Goal: Task Accomplishment & Management: Complete application form

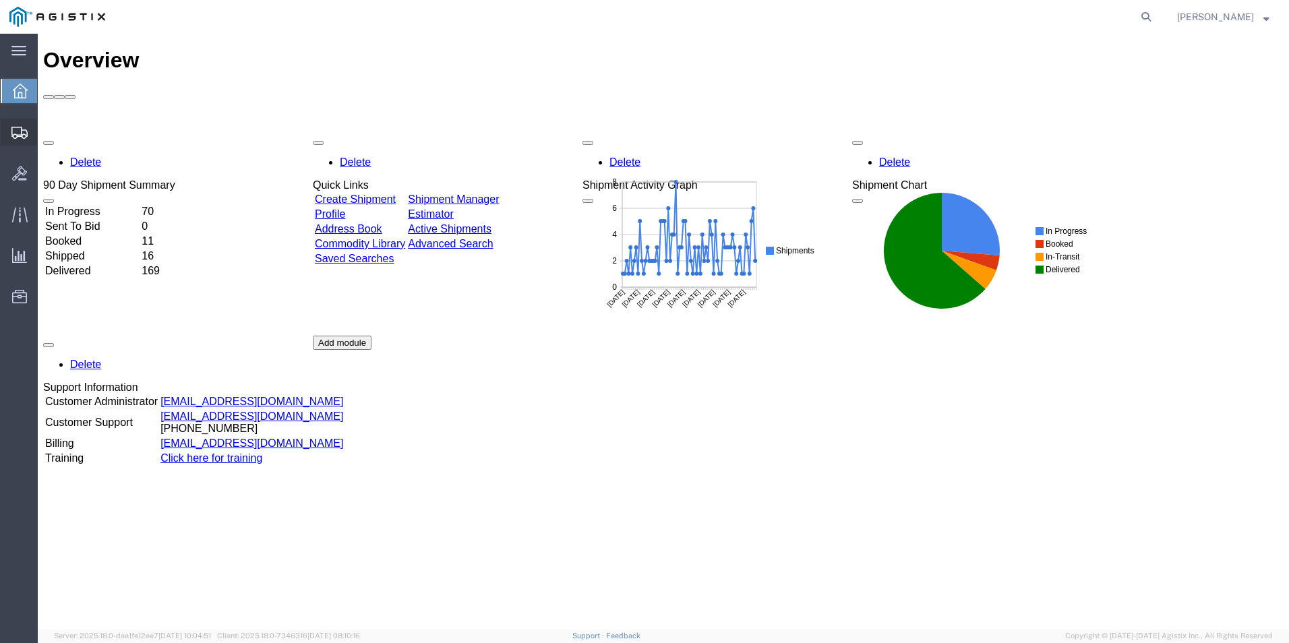
click at [0, 0] on span "Create Shipment" at bounding box center [0, 0] width 0 height 0
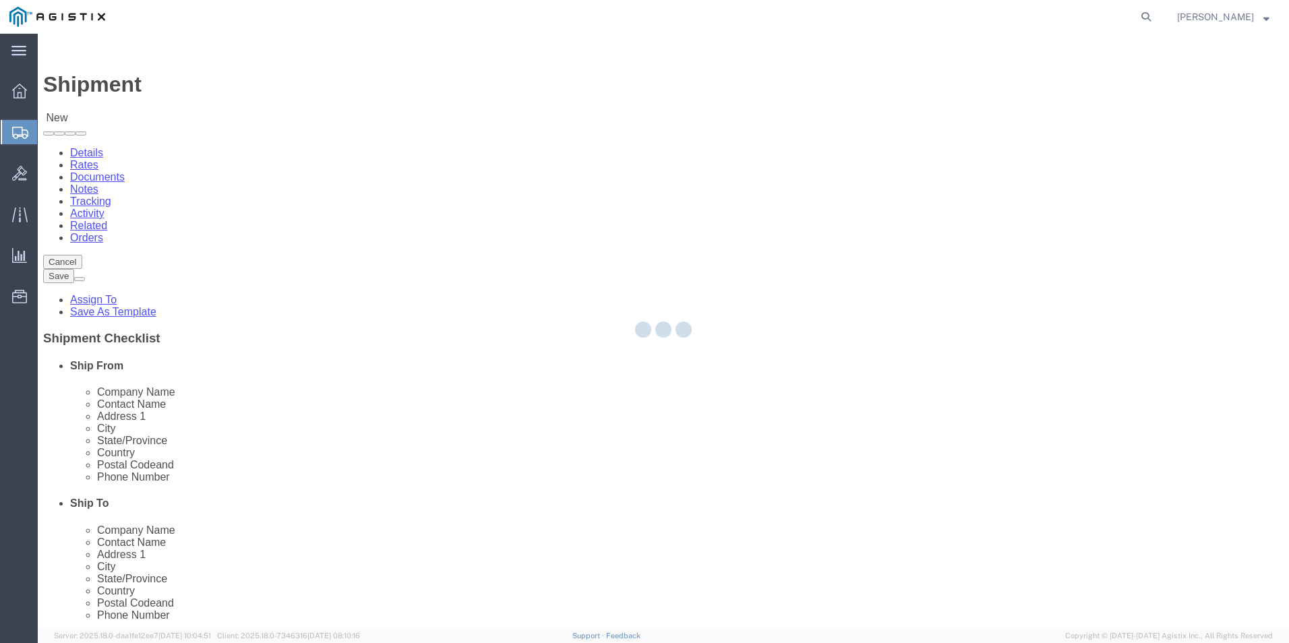
select select
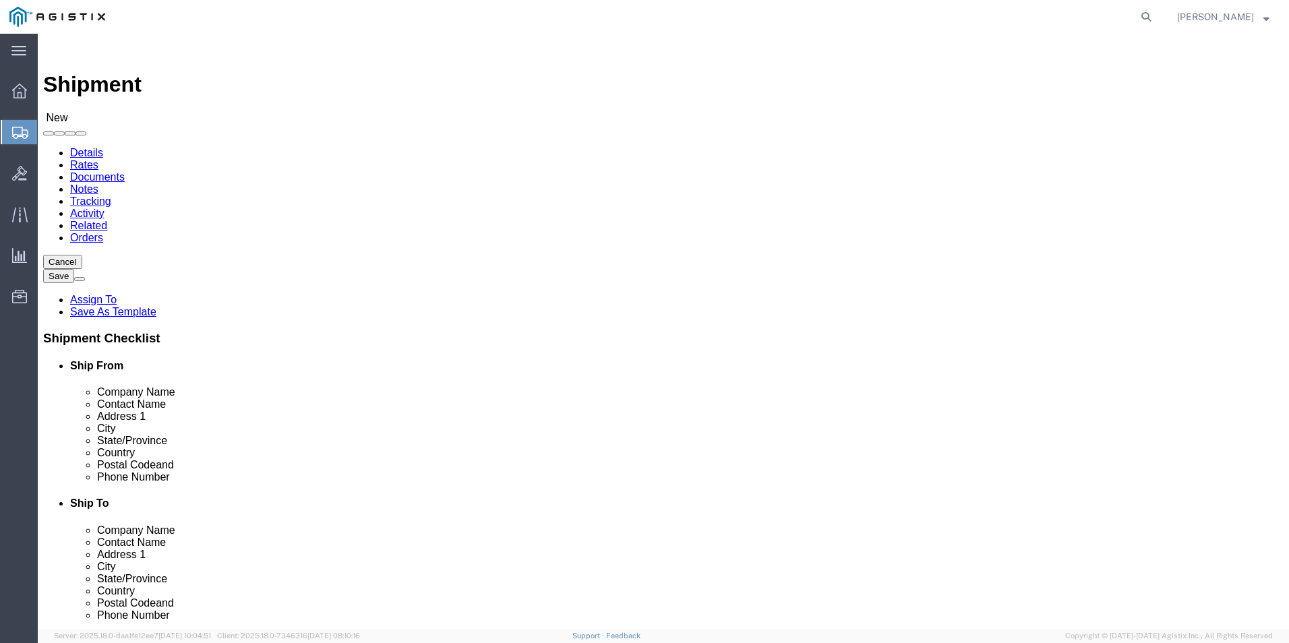
select select "69651"
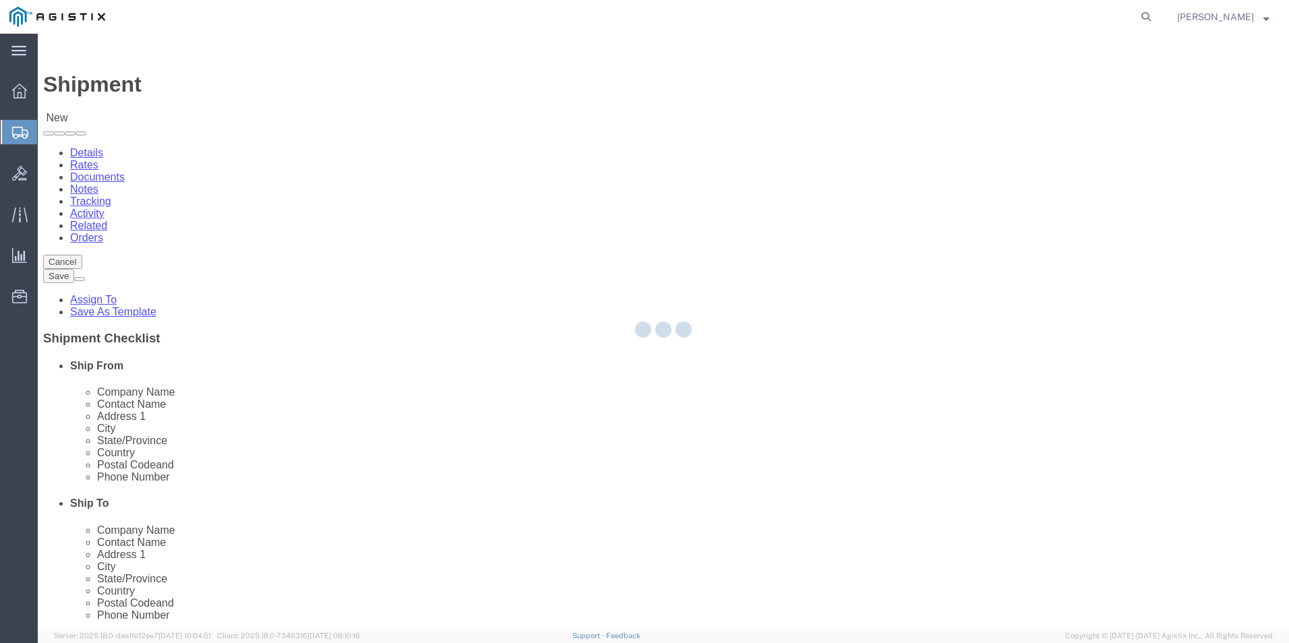
select select "VA"
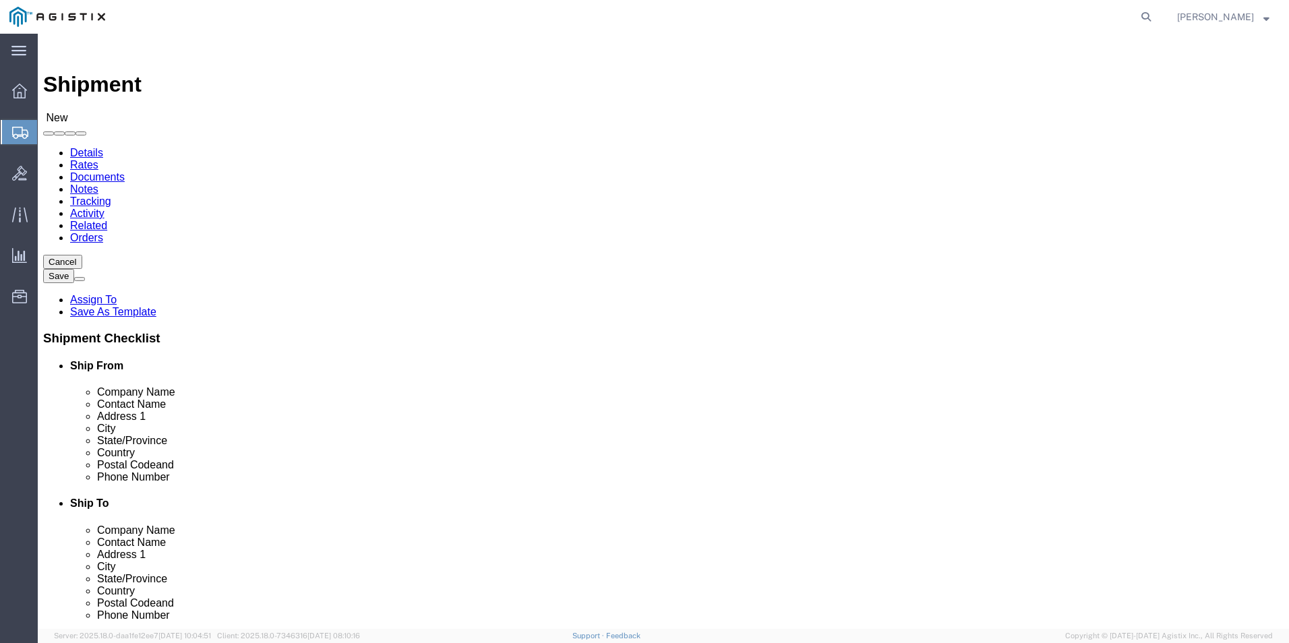
click input "text"
type input "[PERSON_NAME]"
click input "text"
type input "5713095744"
click input "text"
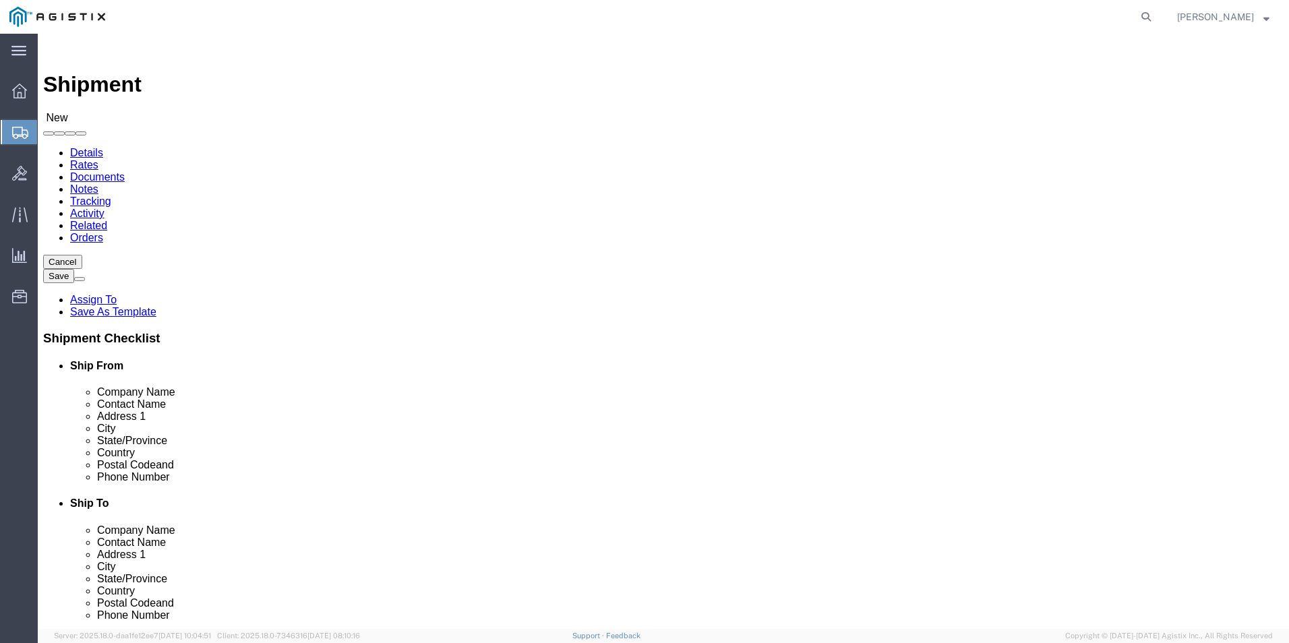
type input "[EMAIL_ADDRESS][DOMAIN_NAME]"
click input "checkbox"
checkbox input "true"
click div "Location TM NCR WH My Profile Location Master Location [GEOGRAPHIC_DATA] TM [GE…"
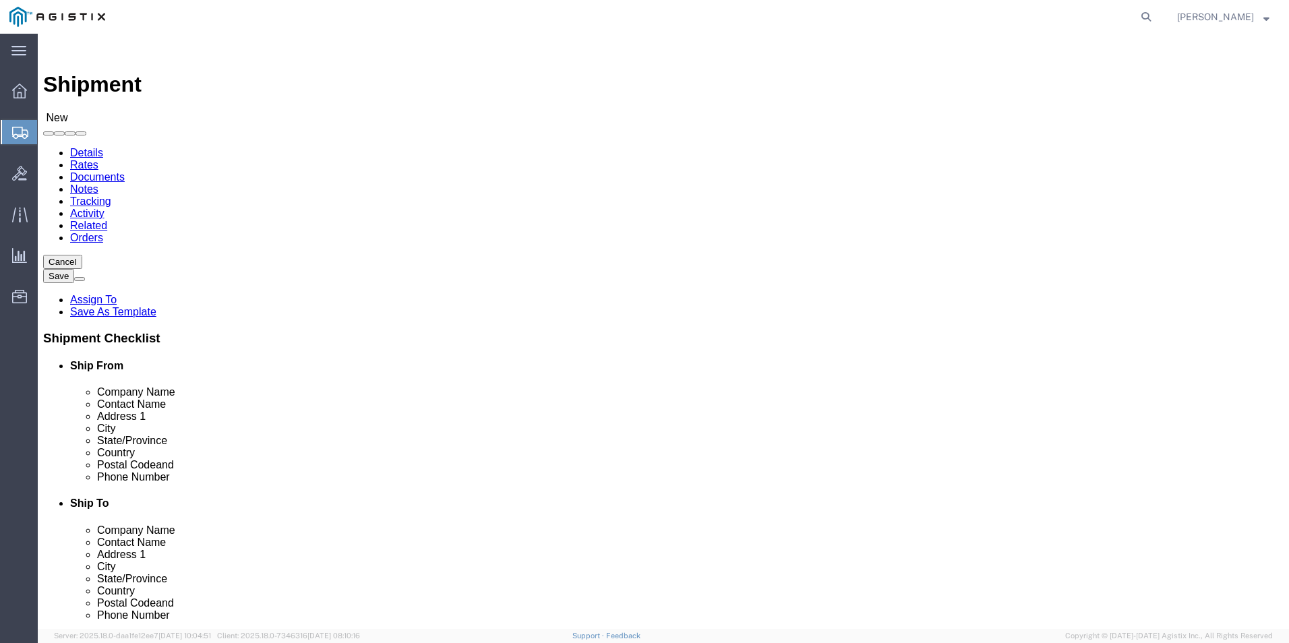
click input "text"
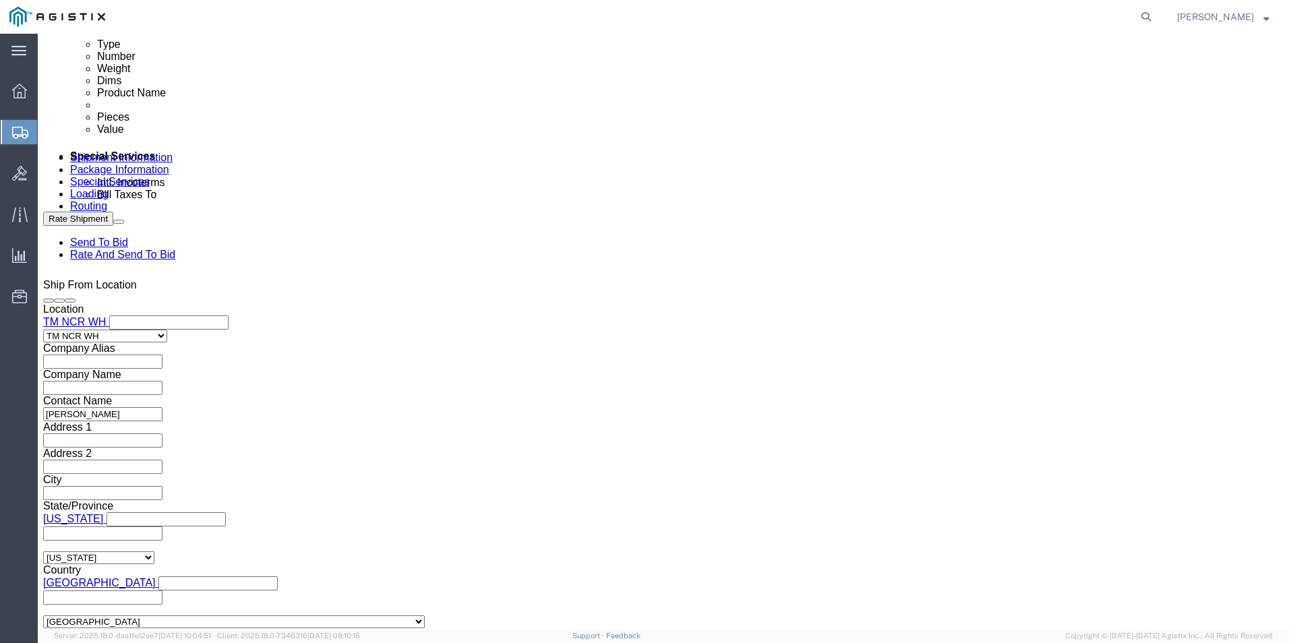
scroll to position [809, 0]
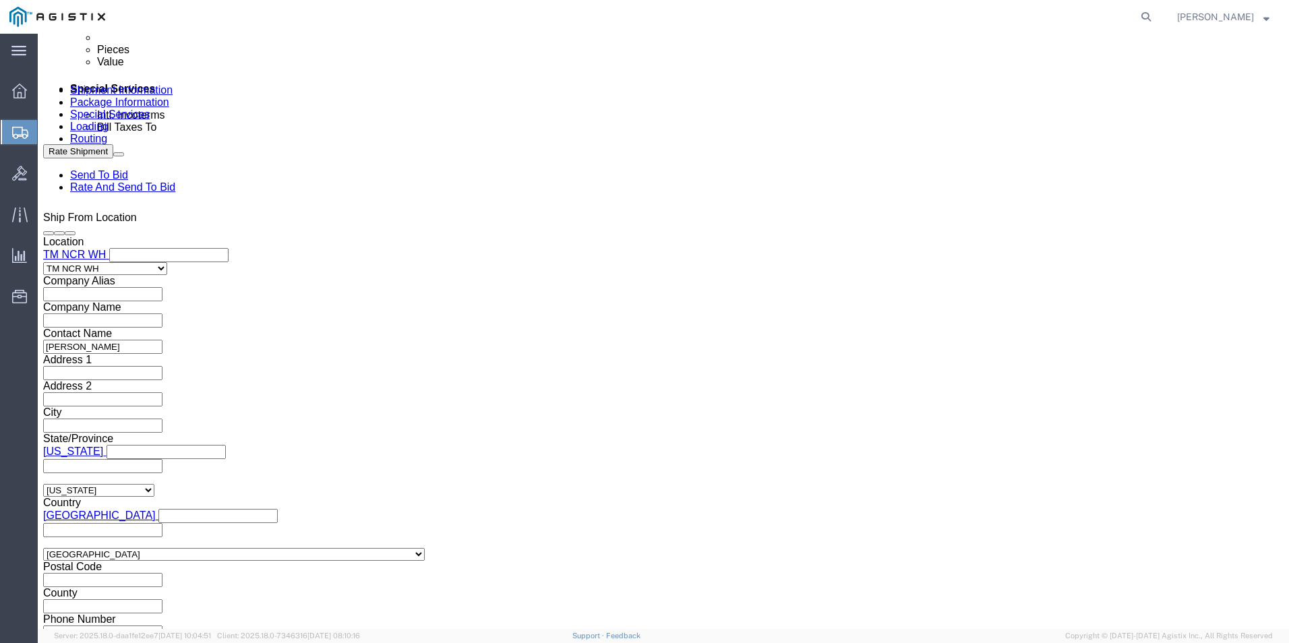
click input "text"
paste input "GDIT-75872"
type input "GDIT-75872"
click button "Add reference"
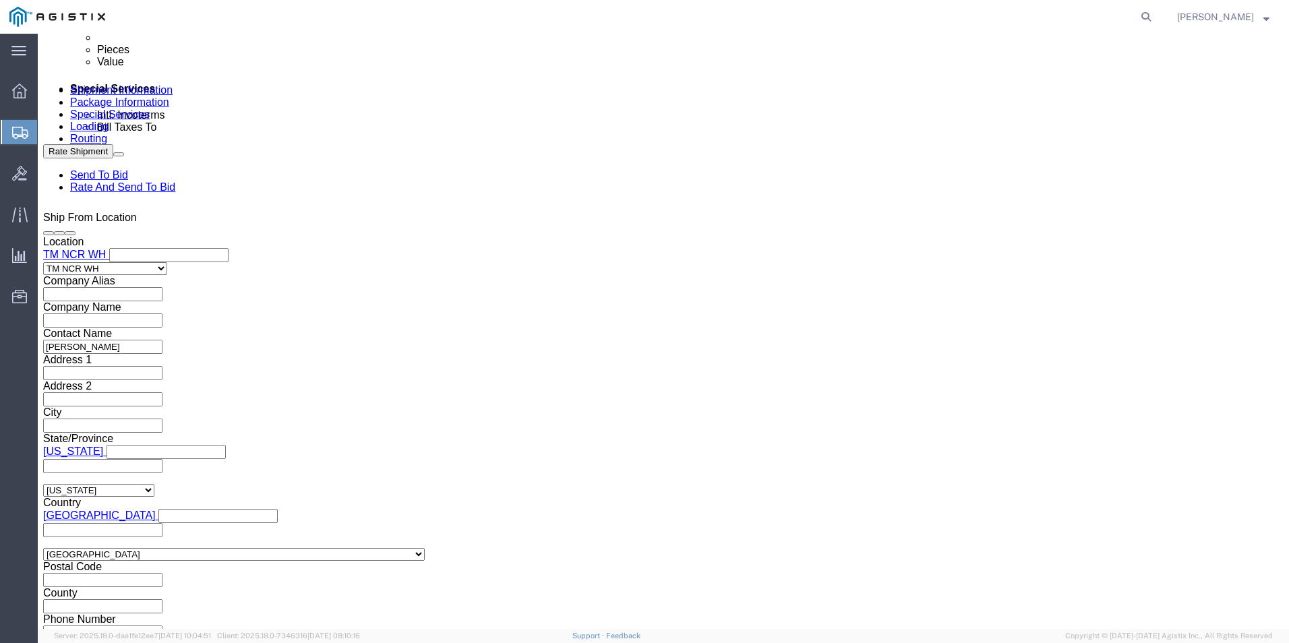
click select "Select Account Type Activity ID Airline Appointment Number ASN Batch Request # …"
select select "PURCHORD"
click select "Select Account Type Activity ID Airline Appointment Number ASN Batch Request # …"
click input "text"
paste input "GDIT-73733"
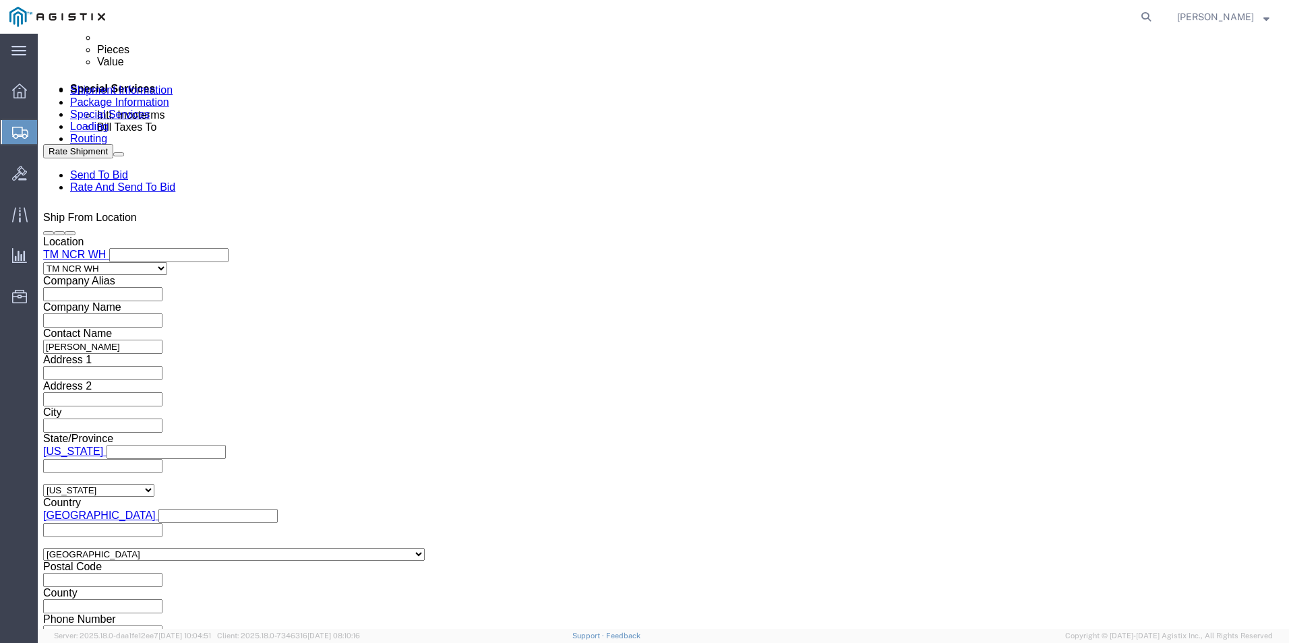
type input "GDIT-73733"
click button "Add reference"
click select "Select Account Type Activity ID Airline Appointment Number ASN Batch Request # …"
select select "PURCHORD"
click select "Select Account Type Activity ID Airline Appointment Number ASN Batch Request # …"
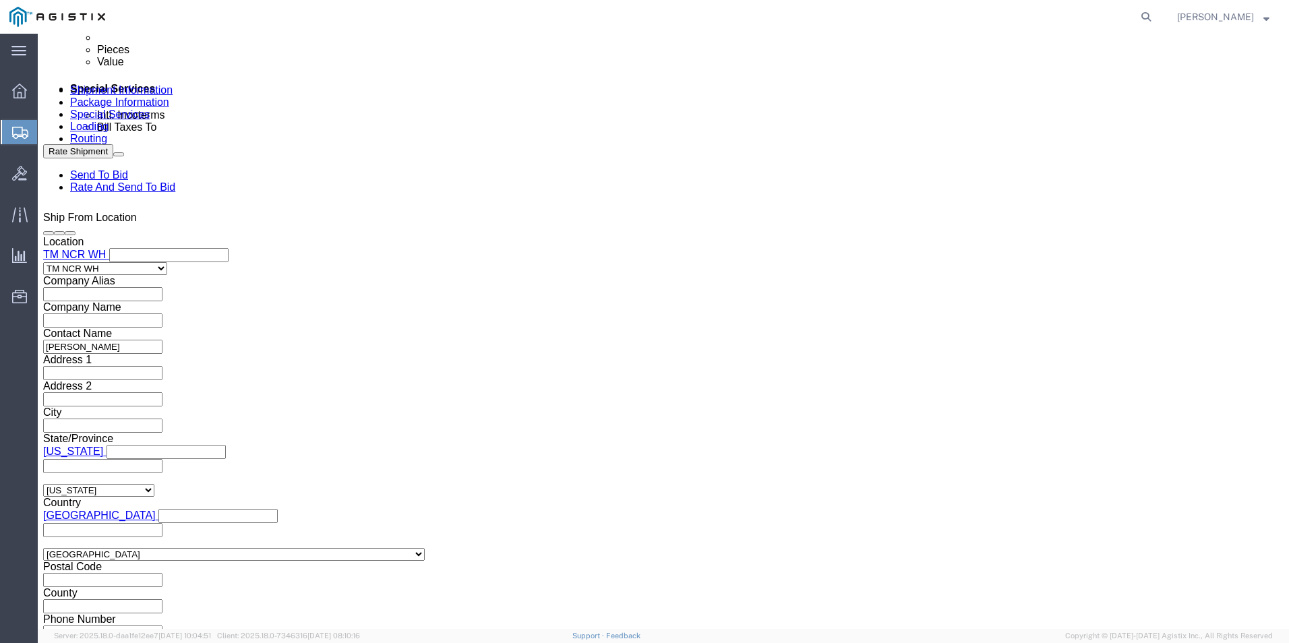
click input "text"
paste input "GDIT-73855"
type input "GDIT-73855"
click button "Add reference"
click select "Select Account Type Activity ID Airline Appointment Number ASN Batch Request # …"
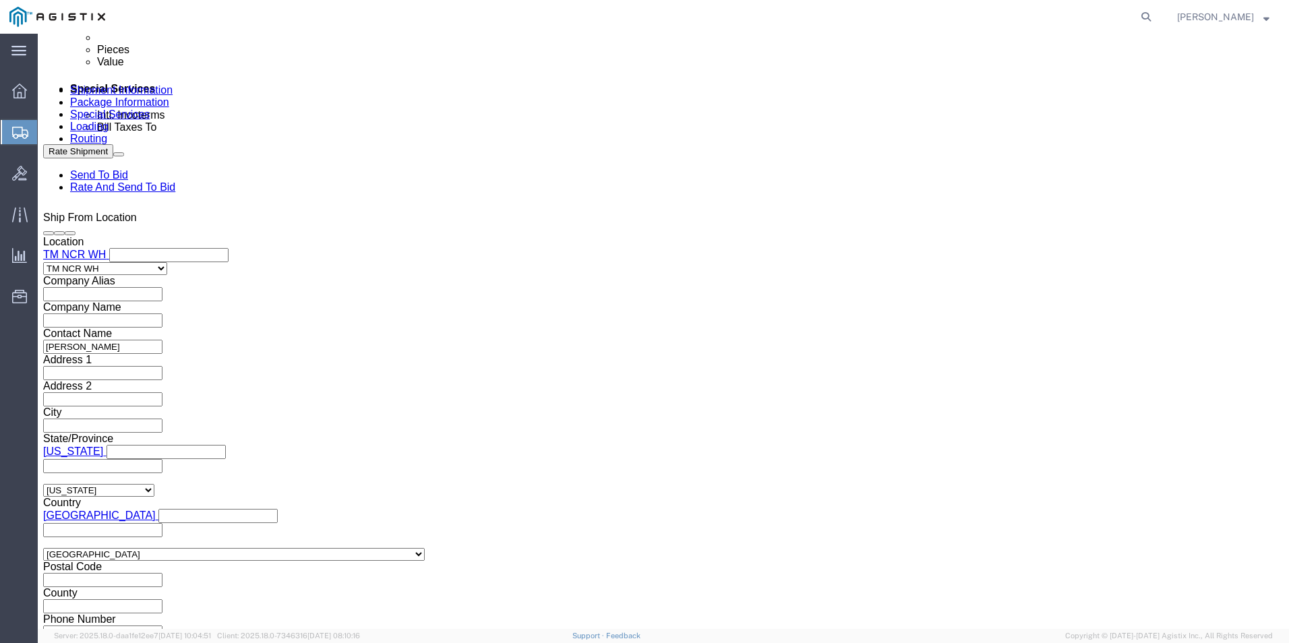
select select "PURCHORD"
click select "Select Account Type Activity ID Airline Appointment Number ASN Batch Request # …"
click input "text"
paste input "GDIT-74007"
type input "GDIT-74007"
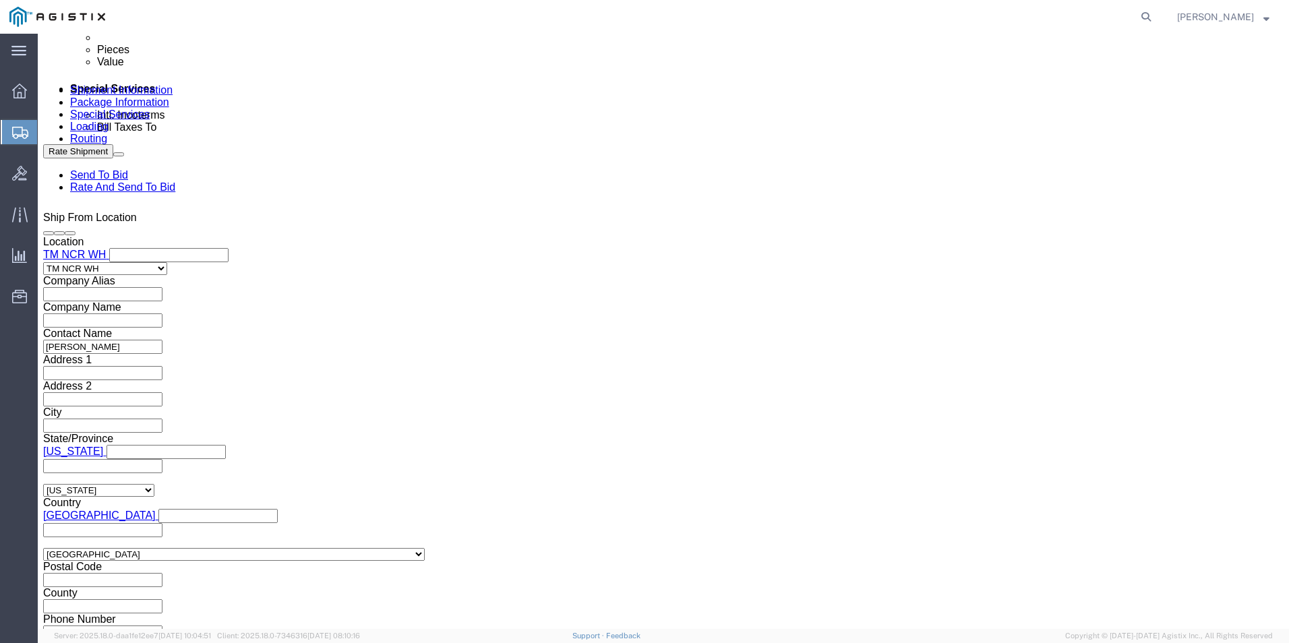
click button "Add reference"
click select "Select Account Type Activity ID Airline Appointment Number ASN Batch Request # …"
select select "PURCHORD"
click select "Select Account Type Activity ID Airline Appointment Number ASN Batch Request # …"
click input "text"
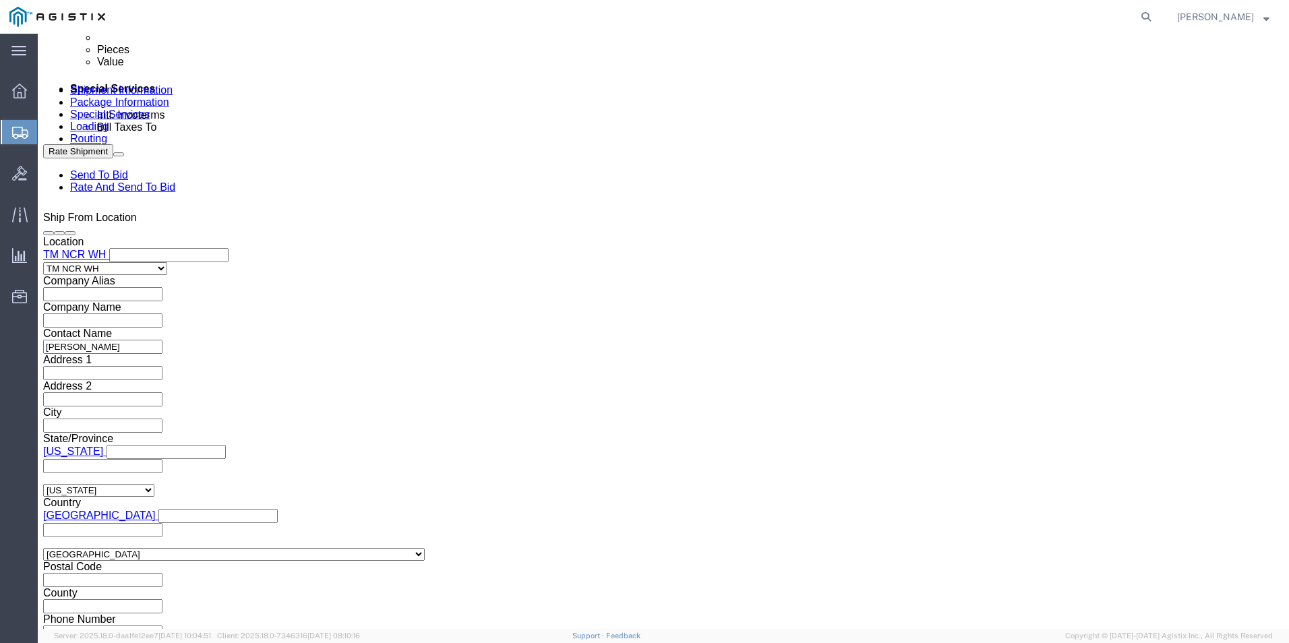
paste input "GDIT-71678"
type input "GDIT-71678"
click button "Add reference"
click select "Select Account Type Activity ID Airline Appointment Number ASN Batch Request # …"
select select "PURCHORD"
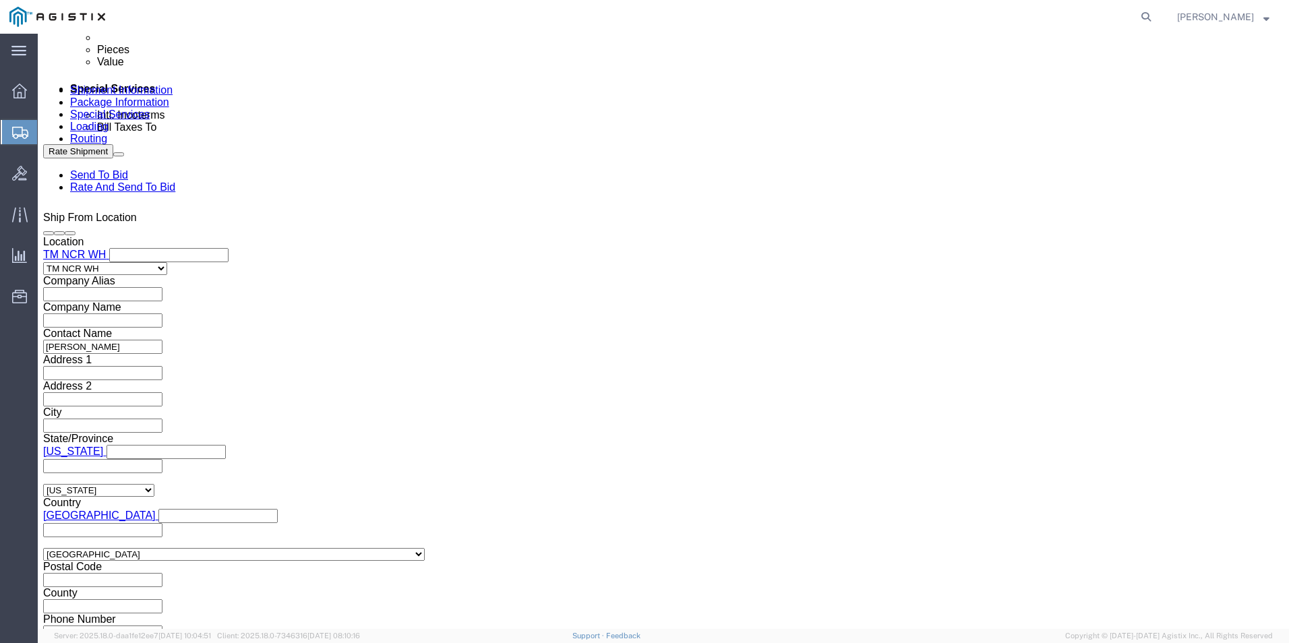
click select "Select Account Type Activity ID Airline Appointment Number ASN Batch Request # …"
click input "text"
paste input "GDIT-50602"
type input "GDIT-50602"
click button "Add reference"
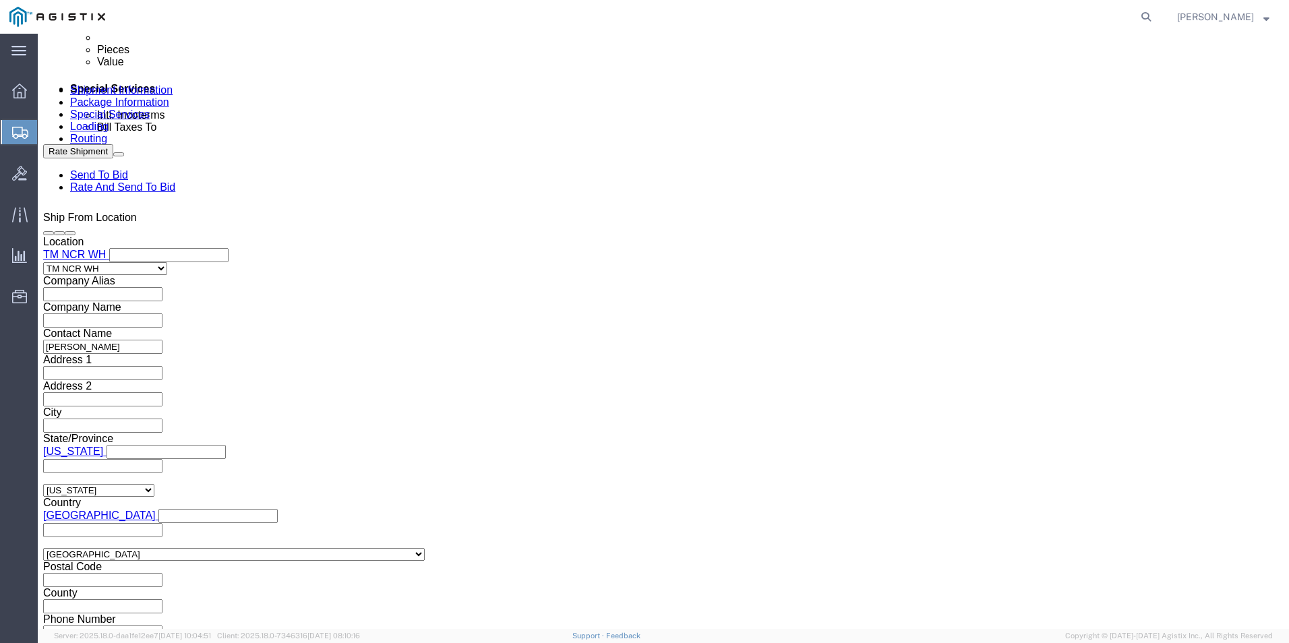
click select "Select Account Type Activity ID Airline Appointment Number ASN Batch Request # …"
select select "PURCHORD"
click select "Select Account Type Activity ID Airline Appointment Number ASN Batch Request # …"
click input "text"
paste input "GDIT-49884"
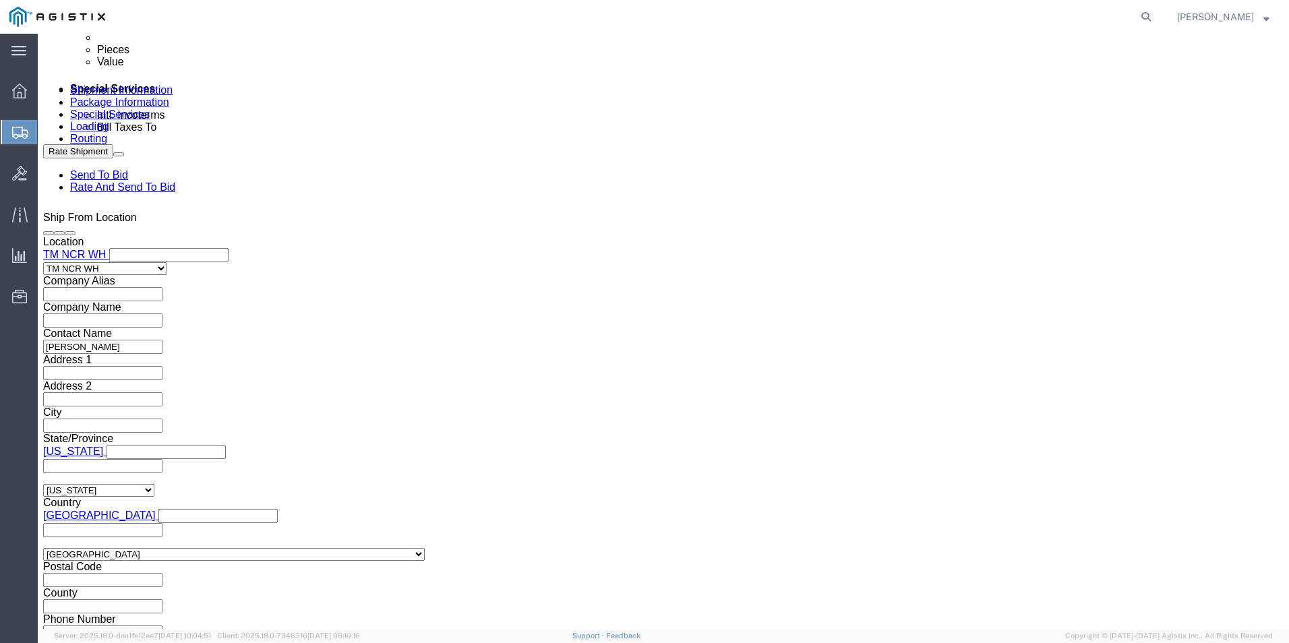
type input "GDIT-49884"
click button "Add reference"
drag, startPoint x: 446, startPoint y: 346, endPoint x: 440, endPoint y: 340, distance: 8.6
click select "Select Account Type Activity ID Airline Appointment Number ASN Batch Request # …"
select select "PURCHORD"
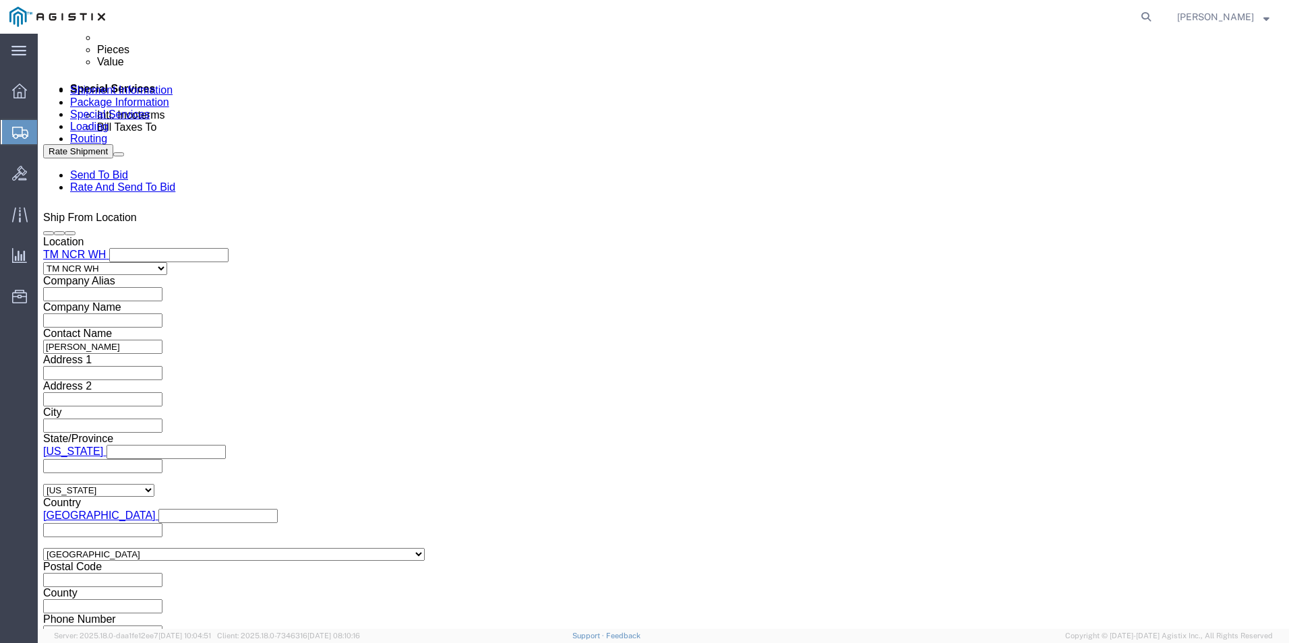
click select "Select Account Type Activity ID Airline Appointment Number ASN Batch Request # …"
click input "text"
paste input "GDIT-73960"
type input "GDIT-73960"
click button "Add reference"
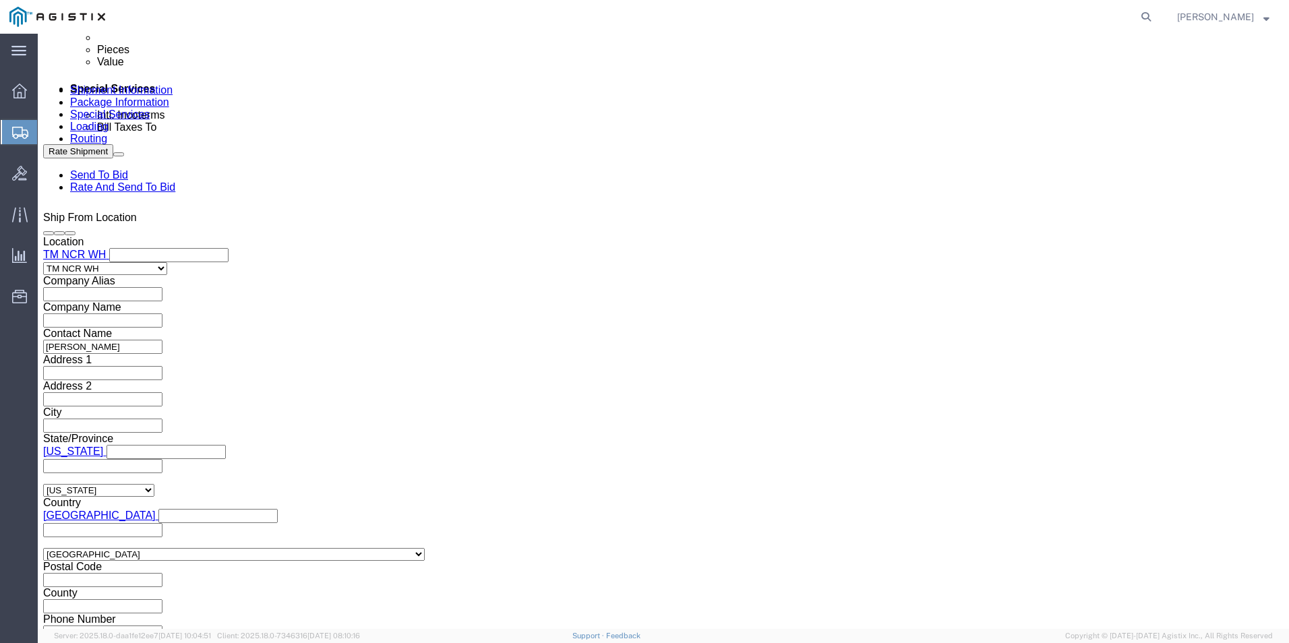
click input "text"
paste input "GDIT-74033"
type input "GDIT-74033"
click select "Select Account Type Activity ID Airline Appointment Number ASN Batch Request # …"
select select "PURCHORD"
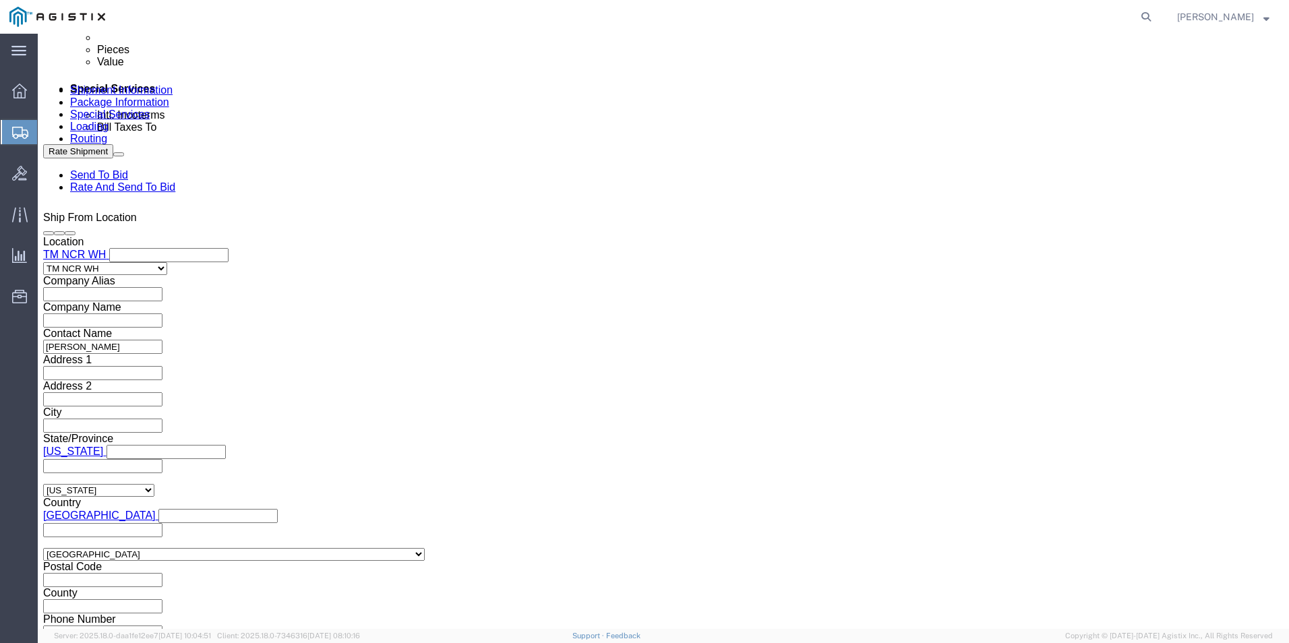
click select "Select Account Type Activity ID Airline Appointment Number ASN Batch Request # …"
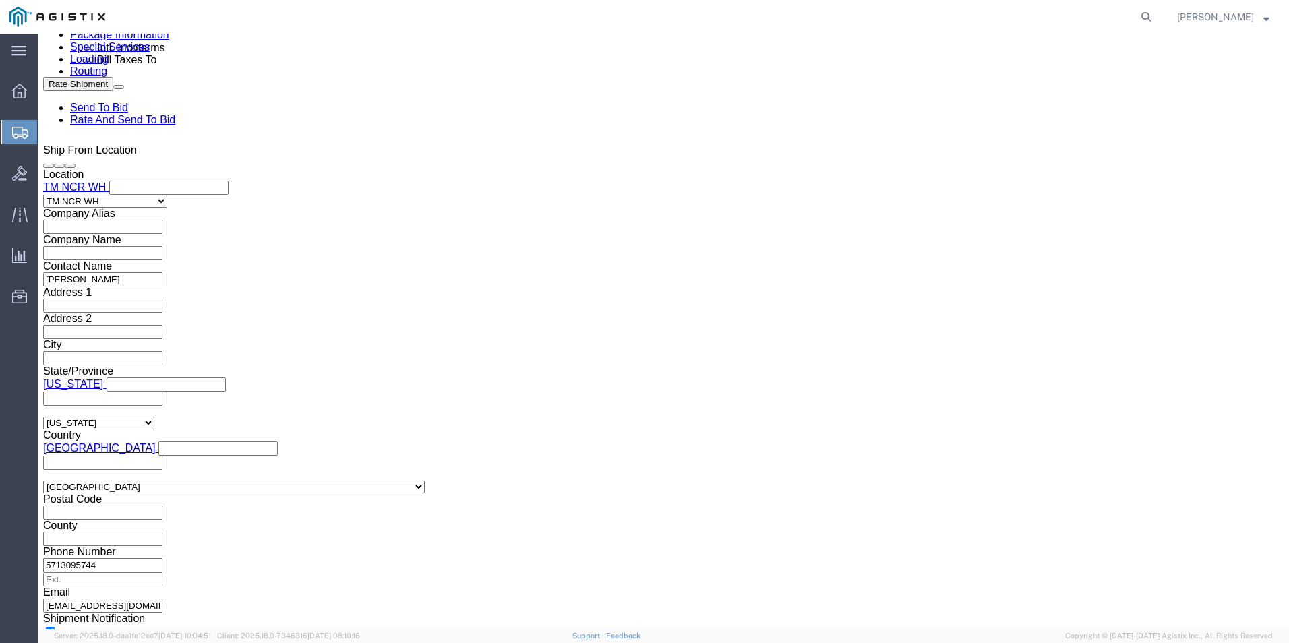
scroll to position [887, 0]
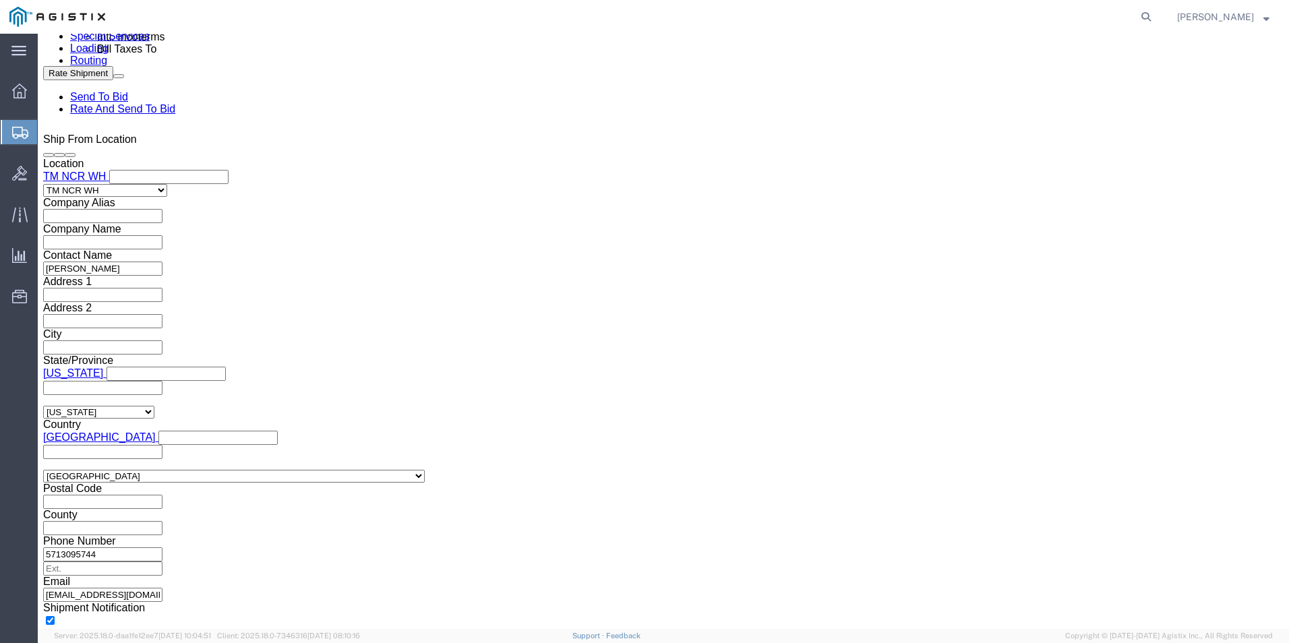
click icon
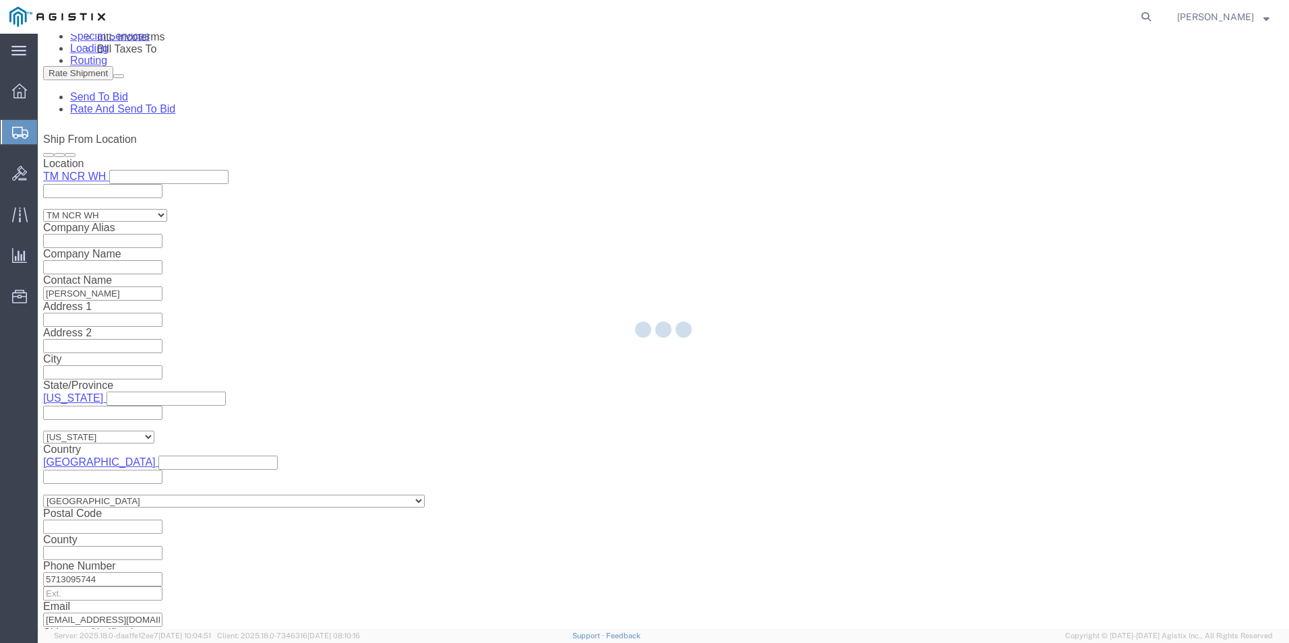
select select "69651"
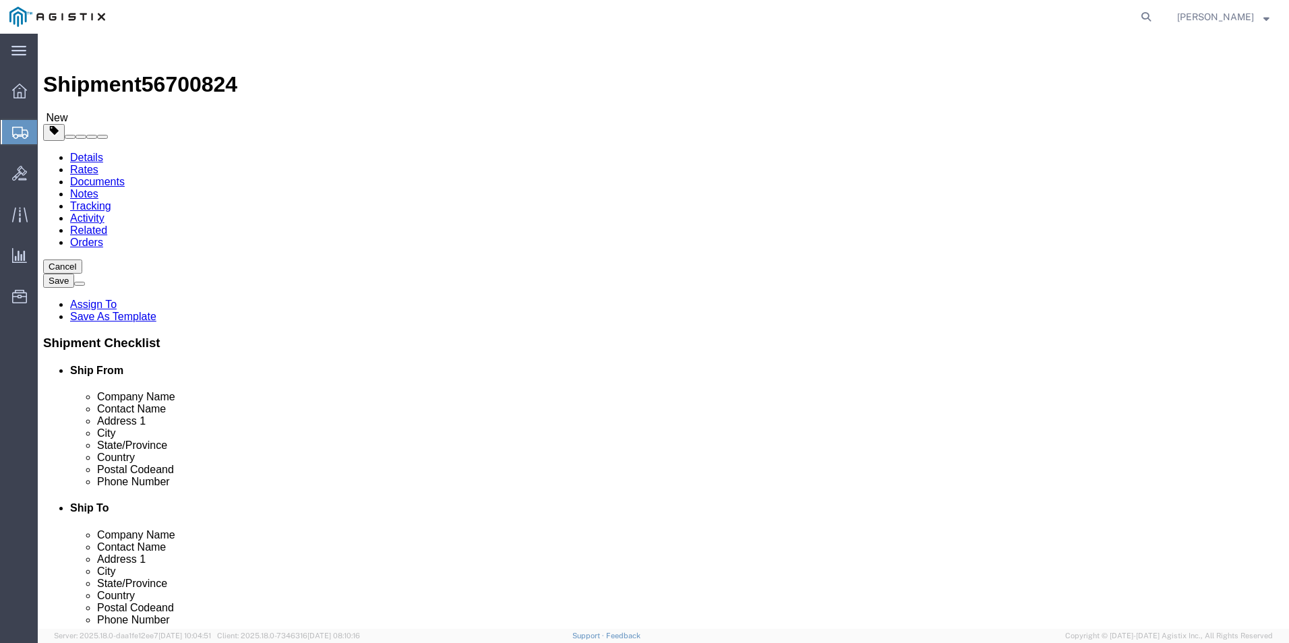
click select "Select Bale(s) Basket(s) Bolt(s) Bottle(s) Buckets Bulk Bundle(s) Can(s) Cardbo…"
select select "PSNS"
click select "Select Bale(s) Basket(s) Bolt(s) Bottle(s) Buckets Bulk Bundle(s) Can(s) Cardbo…"
click link "Add Package"
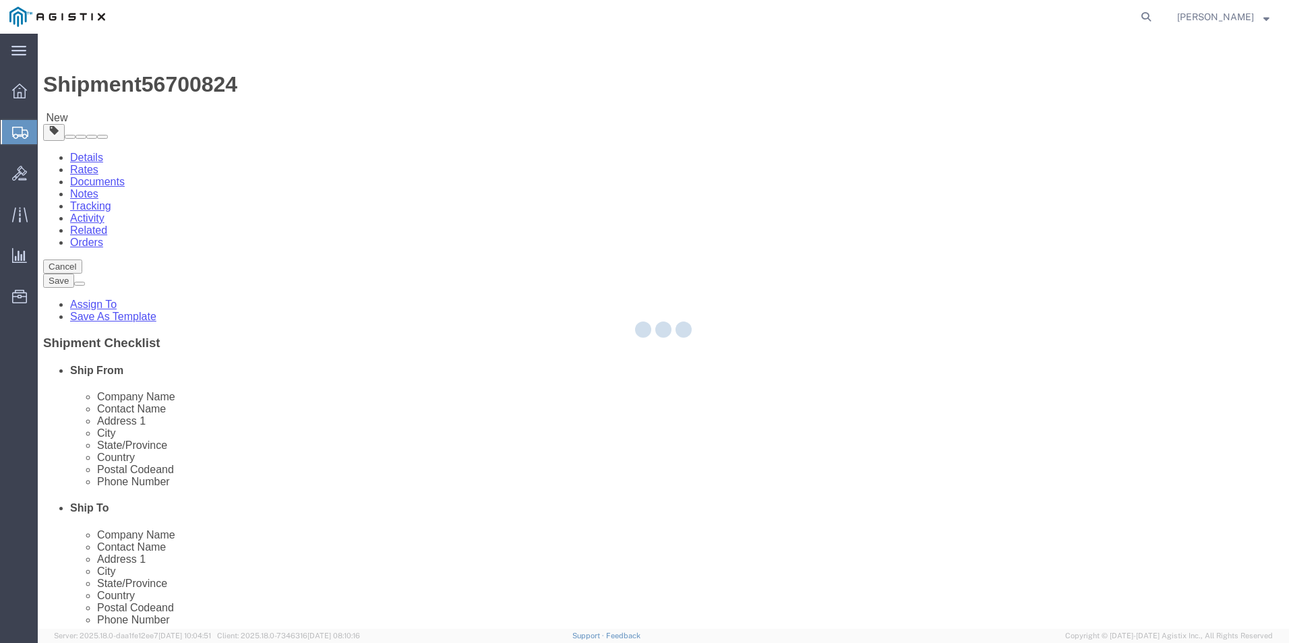
select select "PSNS"
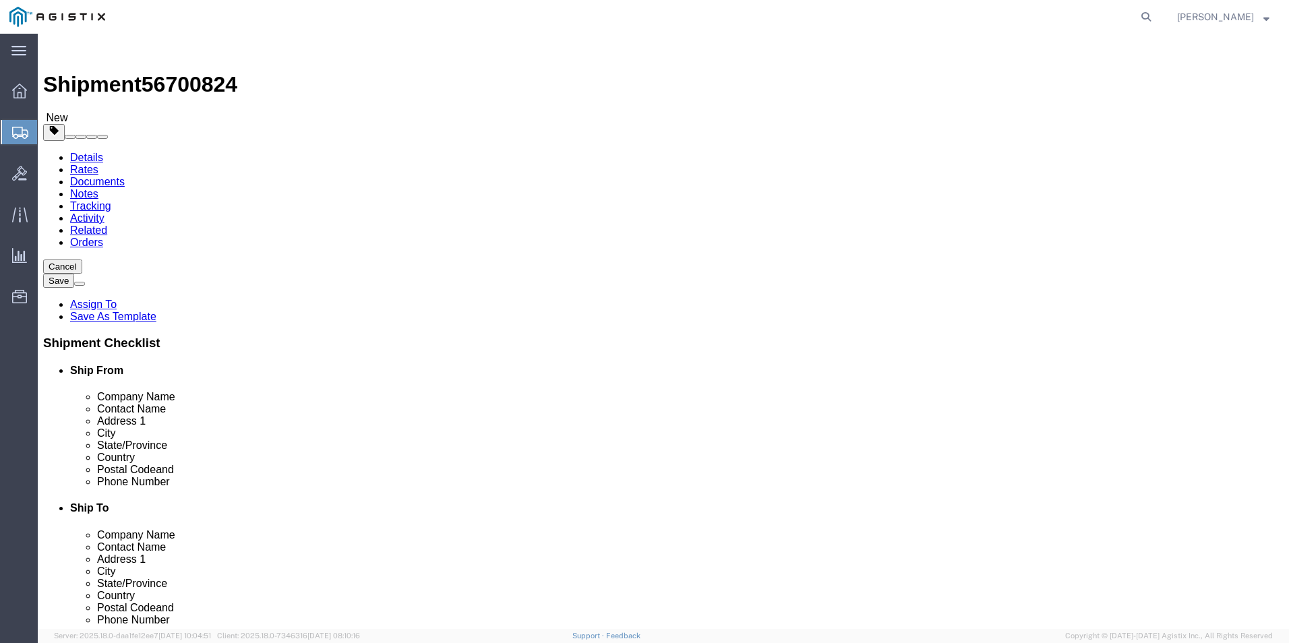
click select "Select Bale(s) Basket(s) Bolt(s) Bottle(s) Buckets Bulk Bundle(s) Can(s) Cardbo…"
select select "PSNS"
click select "Select Bale(s) Basket(s) Bolt(s) Bottle(s) Buckets Bulk Bundle(s) Can(s) Cardbo…"
click link "Add Package"
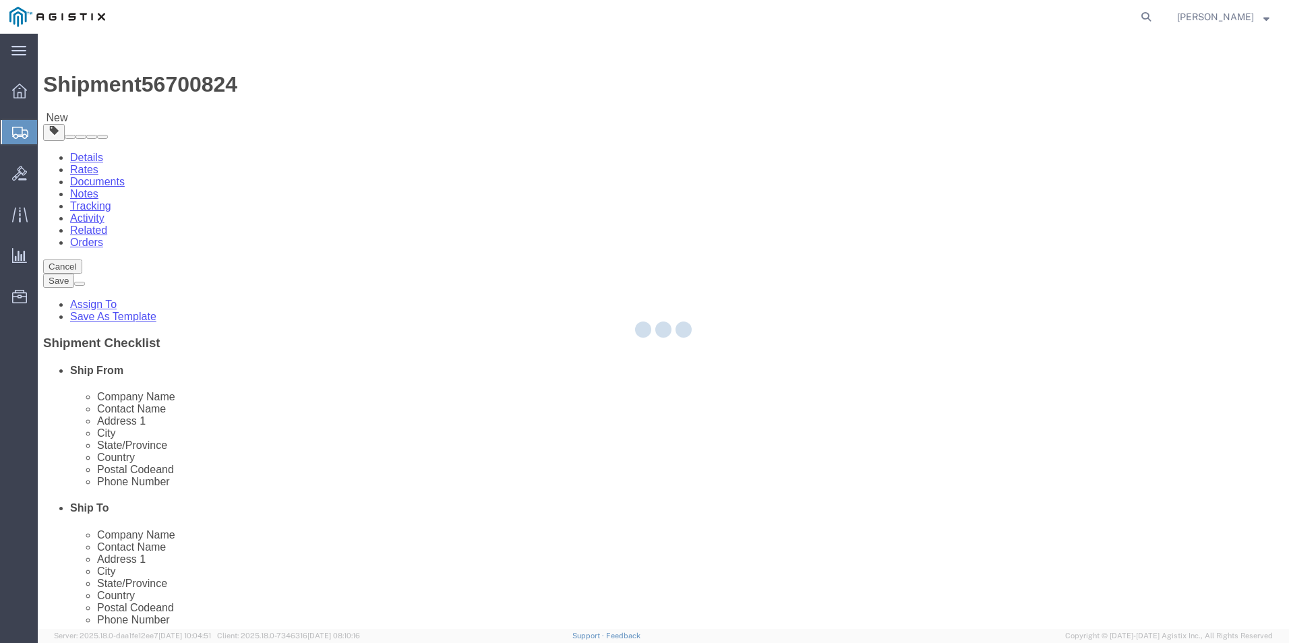
select select "PSNS"
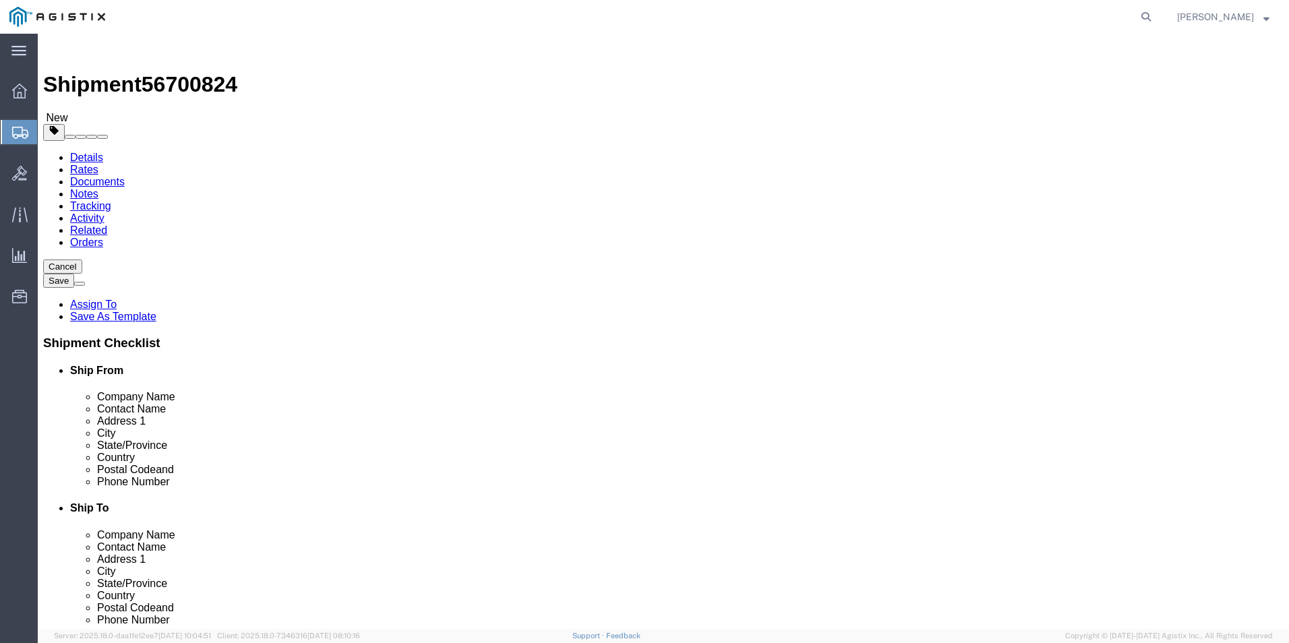
scroll to position [67, 0]
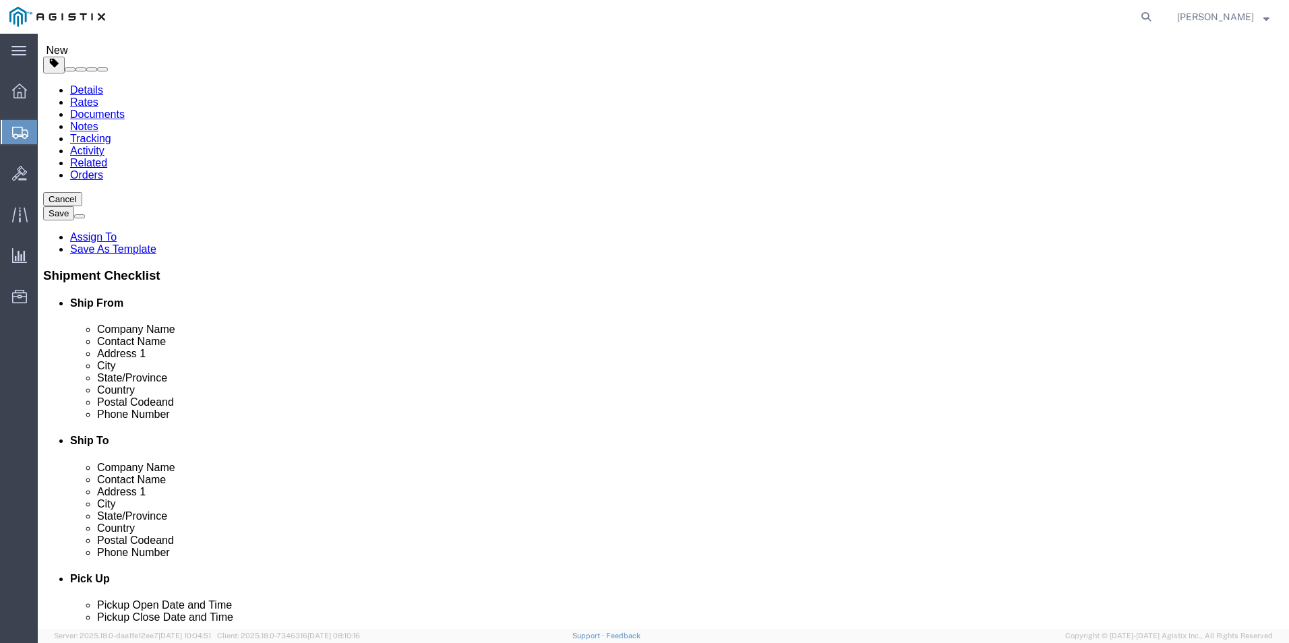
click select "Select Bale(s) Basket(s) Bolt(s) Bottle(s) Buckets Bulk Bundle(s) Can(s) Cardbo…"
select select "PSNS"
click select "Select Bale(s) Basket(s) Bolt(s) Bottle(s) Buckets Bulk Bundle(s) Can(s) Cardbo…"
click link "Add Package"
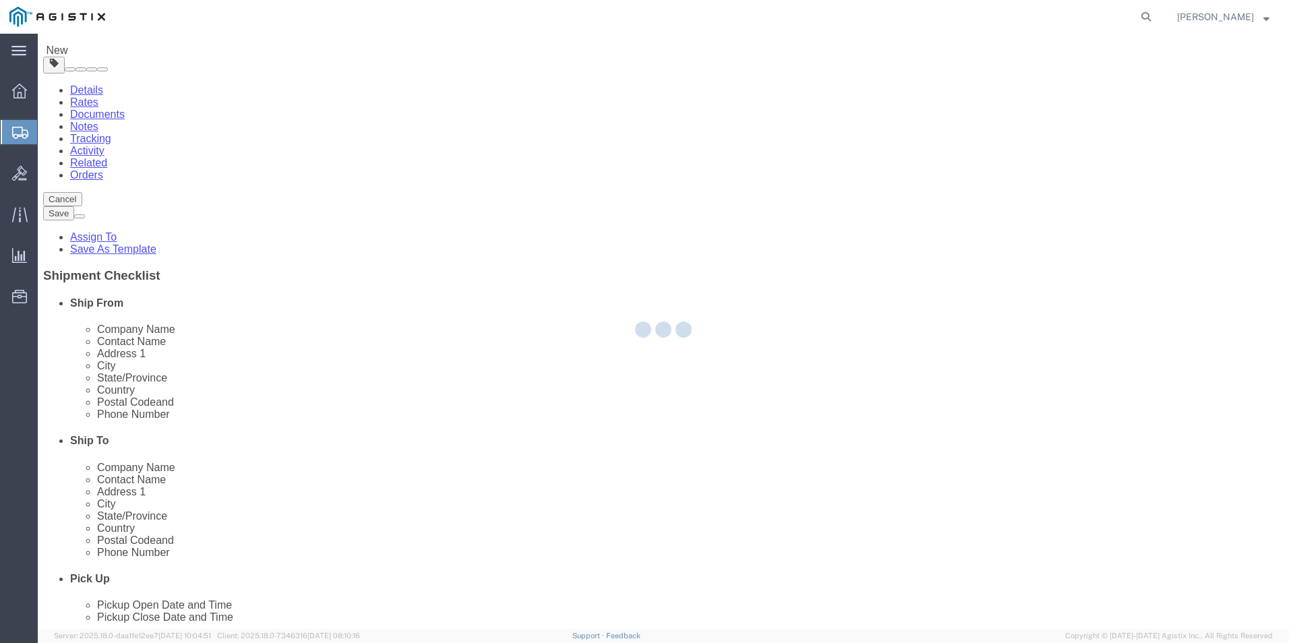
select select "PSNS"
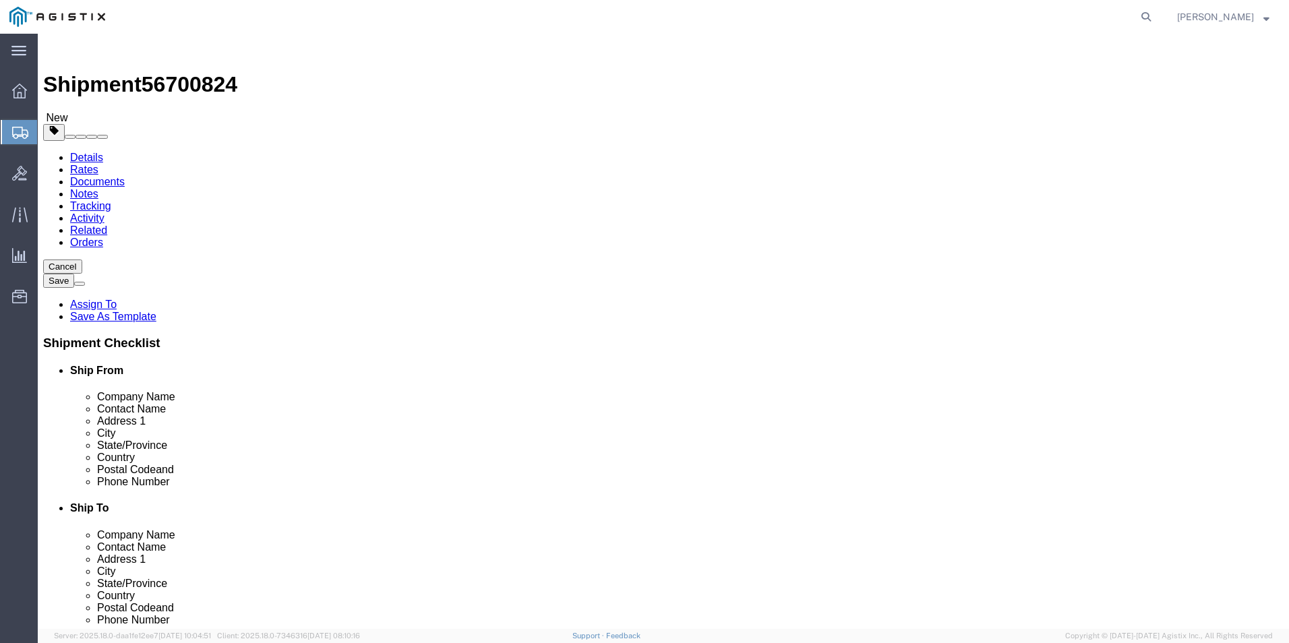
click select "Select Bale(s) Basket(s) Bolt(s) Bottle(s) Buckets Bulk Bundle(s) Can(s) Cardbo…"
select select "PSNS"
click select "Select Bale(s) Basket(s) Bolt(s) Bottle(s) Buckets Bulk Bundle(s) Can(s) Cardbo…"
click input "text"
type input "48"
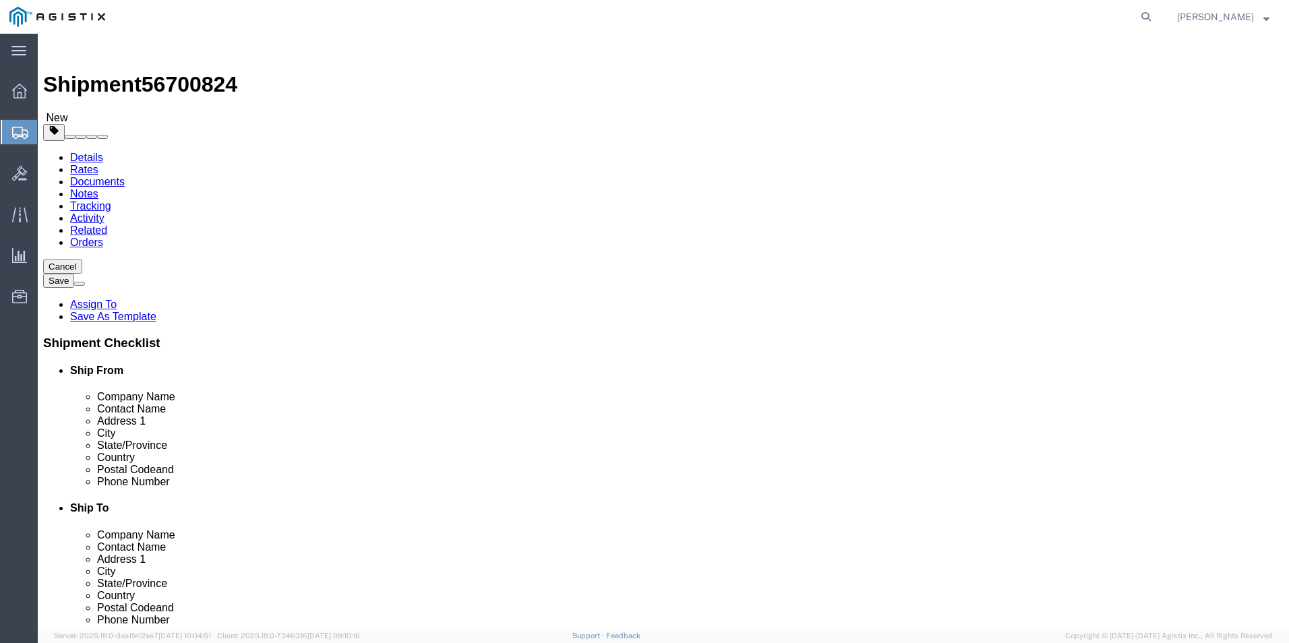
type input "40"
type input "62"
click input "0.00"
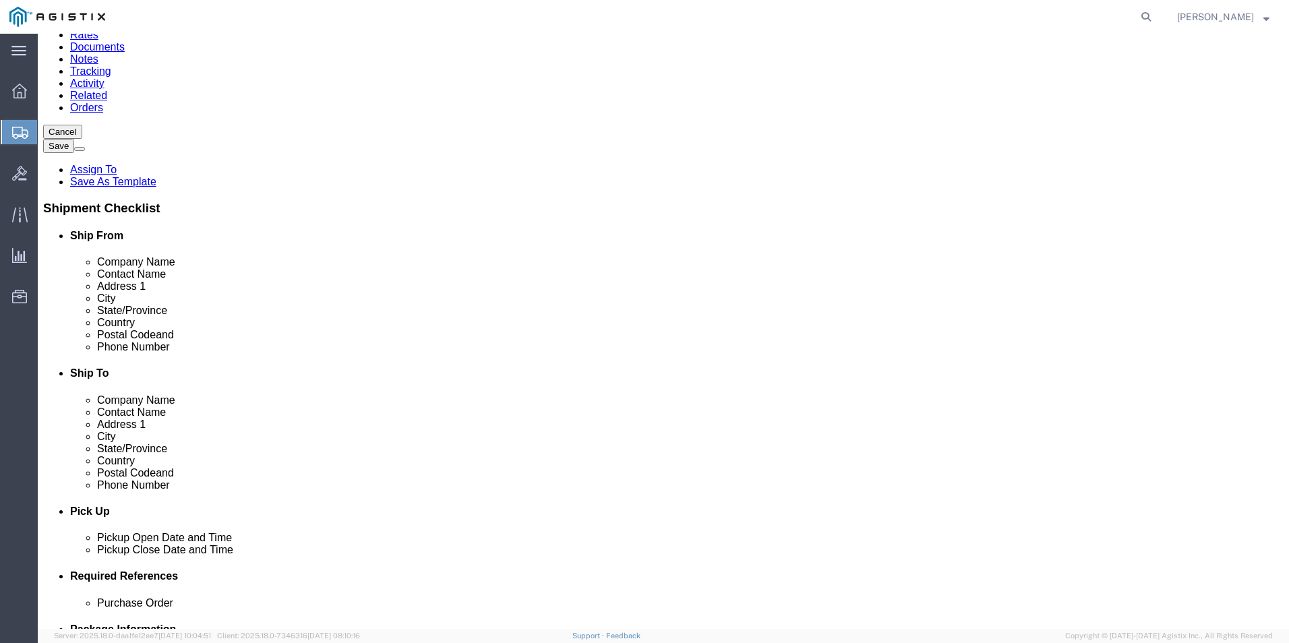
type input "555"
click input "text"
type input "48"
type input "40"
type input "62"
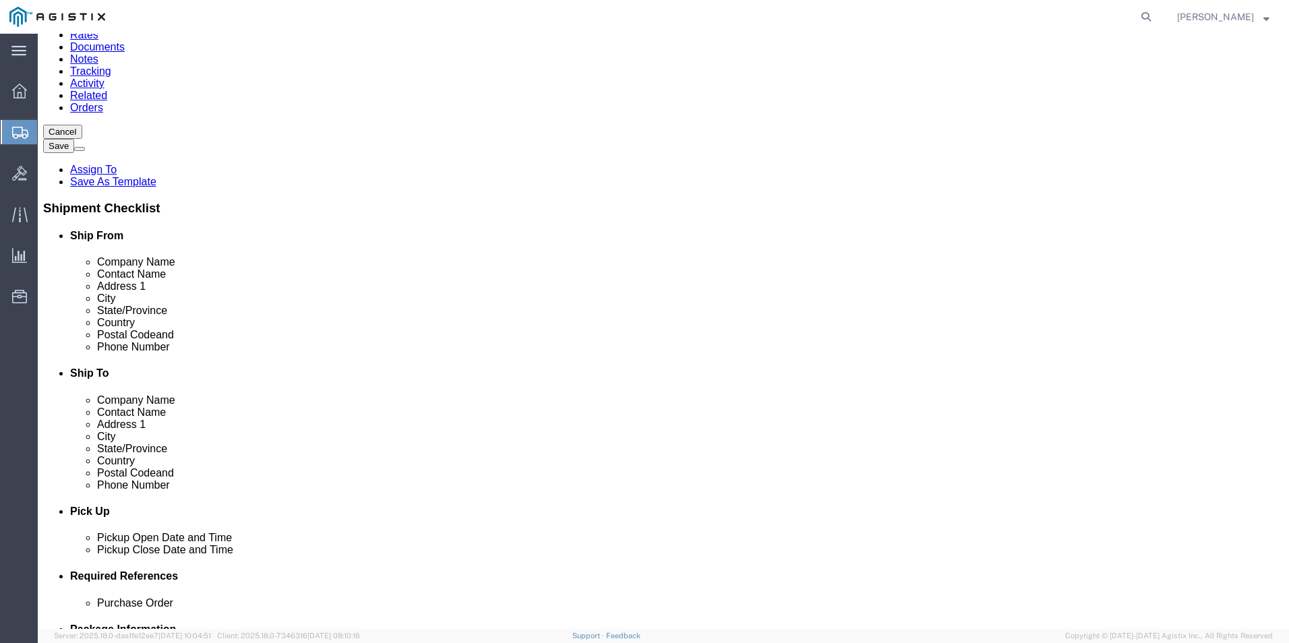
click input "0.00"
type input "320"
click input "text"
type input "48"
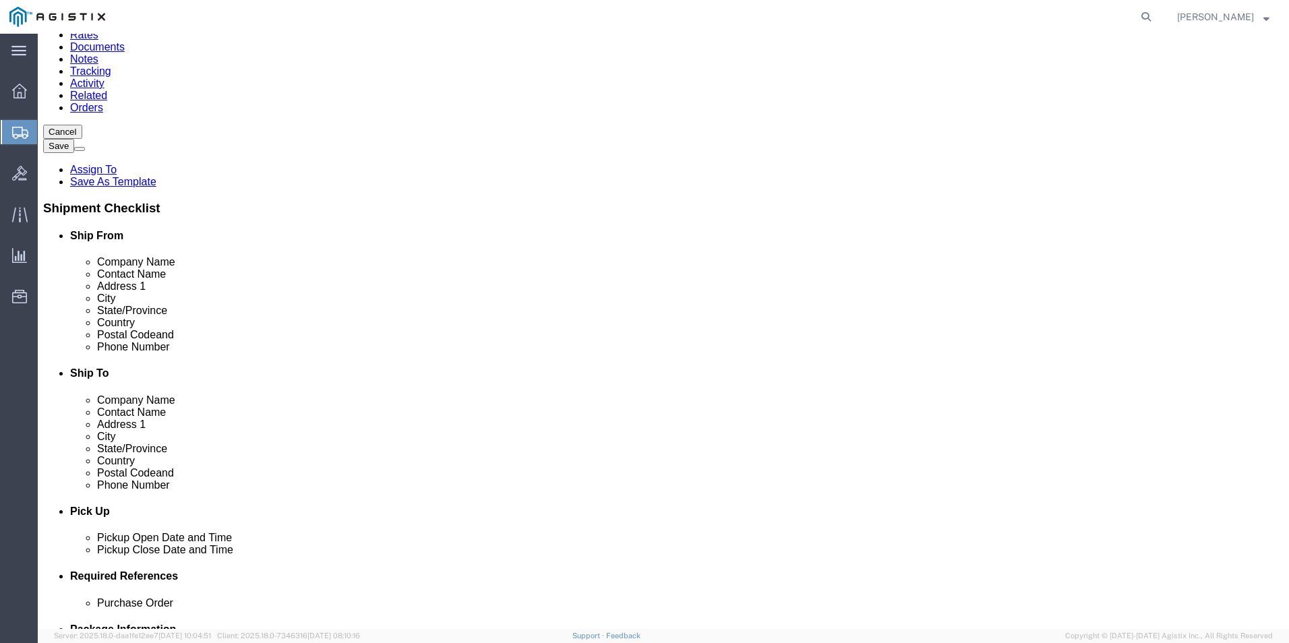
type input "40"
type input "52"
type input "600"
click input "text"
type input "48"
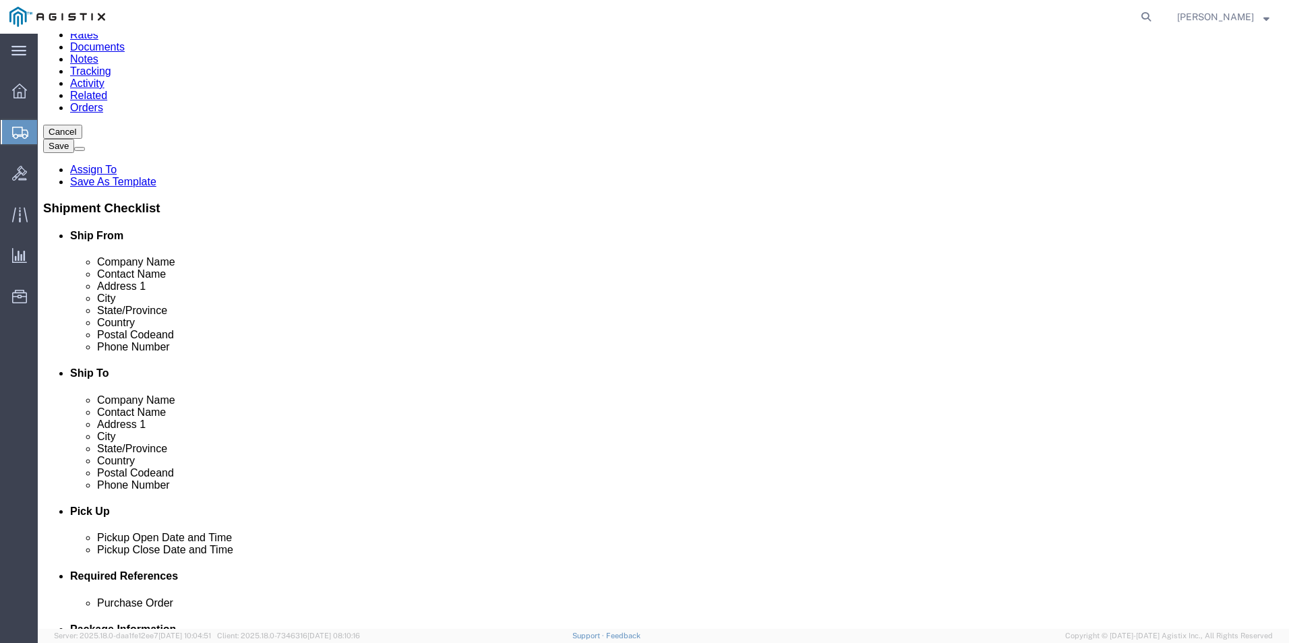
type input "40"
type input "62"
type input "600"
click icon
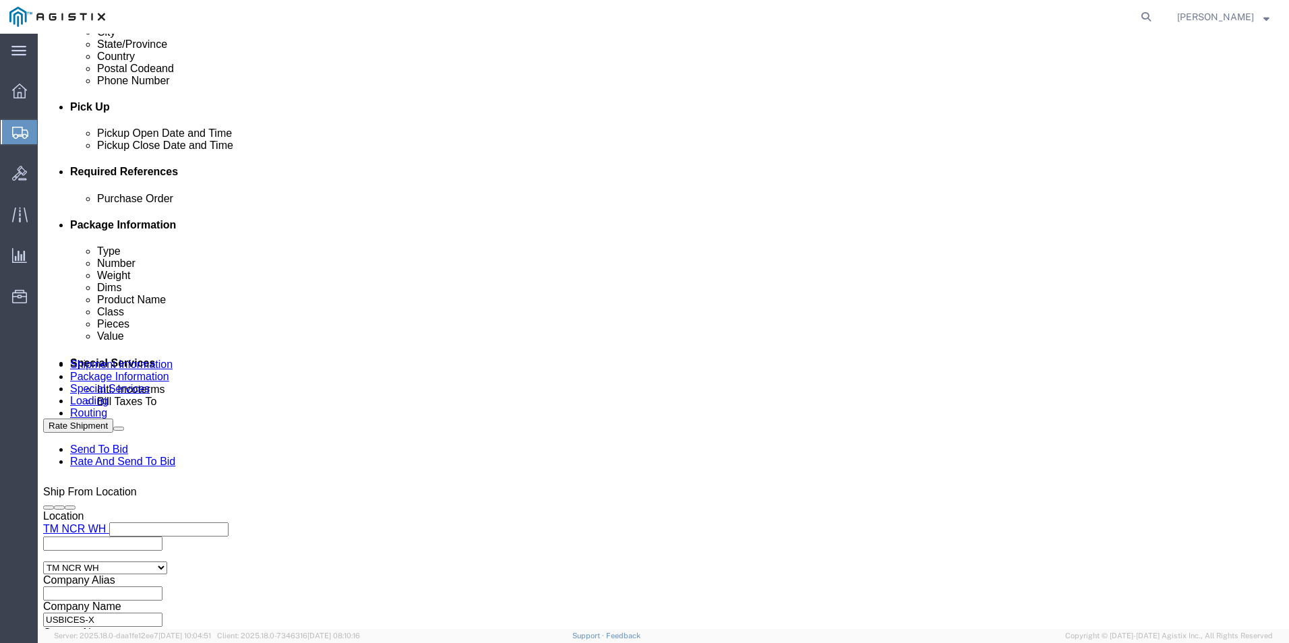
scroll to position [821, 0]
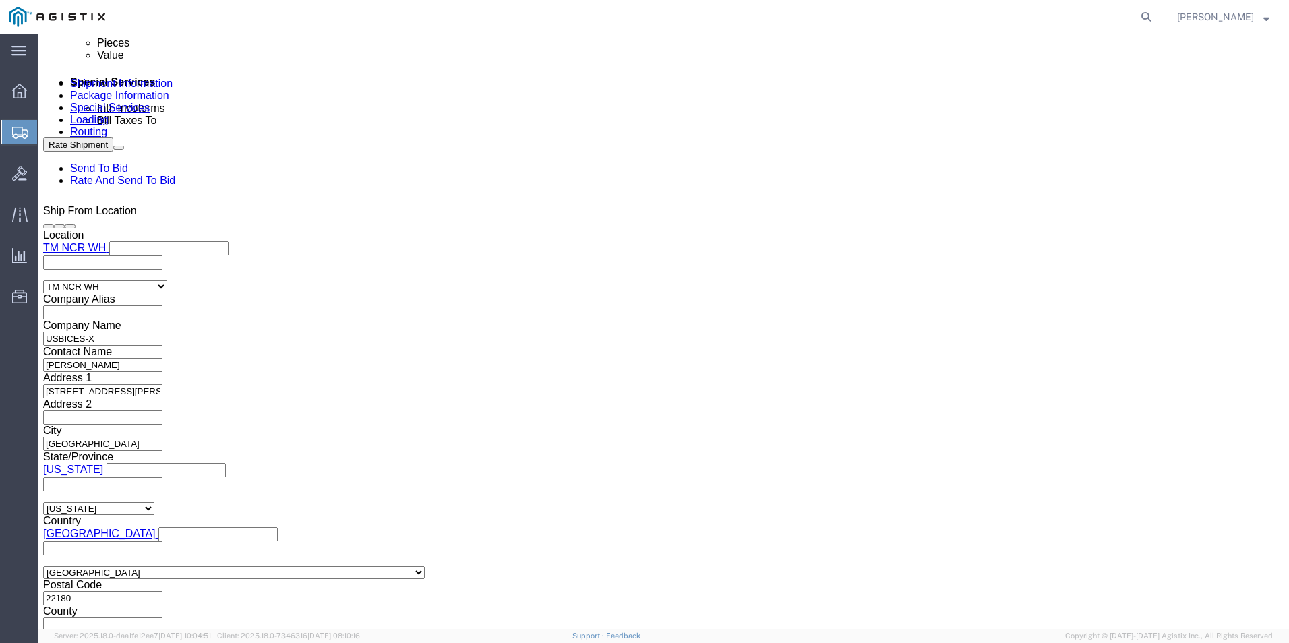
click button "Add reference"
click select "Select Account Type Activity ID Airline Appointment Number ASN Batch Request # …"
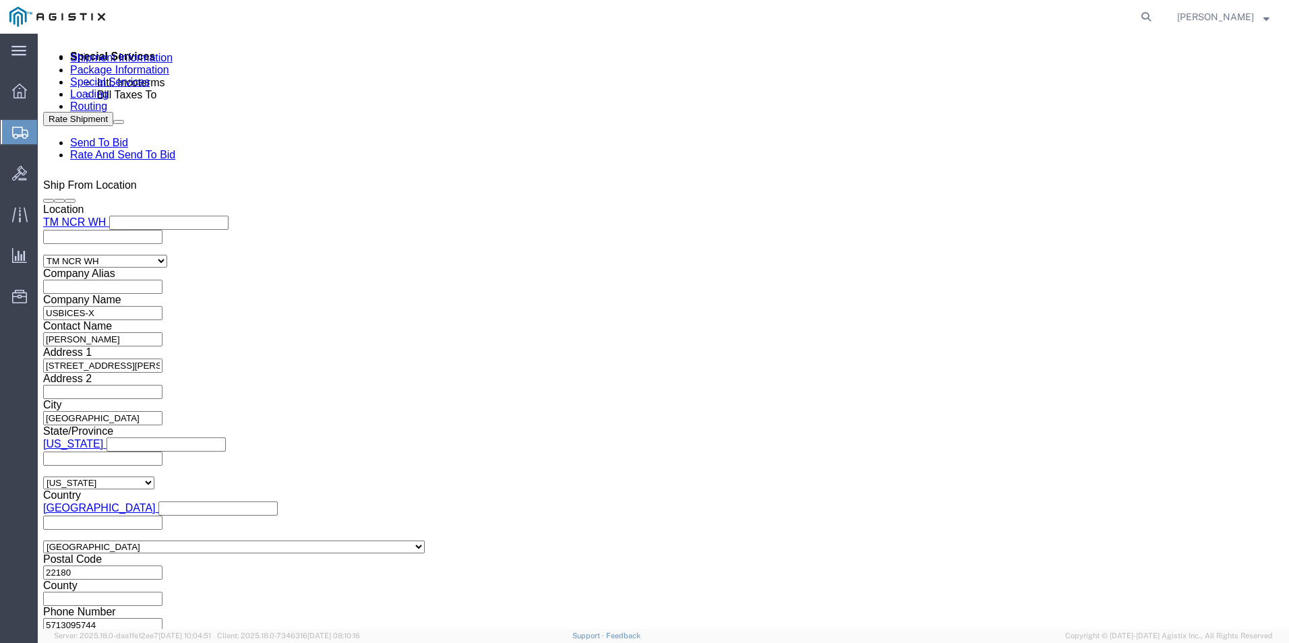
drag, startPoint x: 83, startPoint y: 275, endPoint x: 92, endPoint y: 244, distance: 32.2
click select "Select Account Type Activity ID Airline Appointment Number ASN Batch Request # …"
select select "PURCHORD"
click select "Select Account Type Activity ID Airline Appointment Number ASN Batch Request # …"
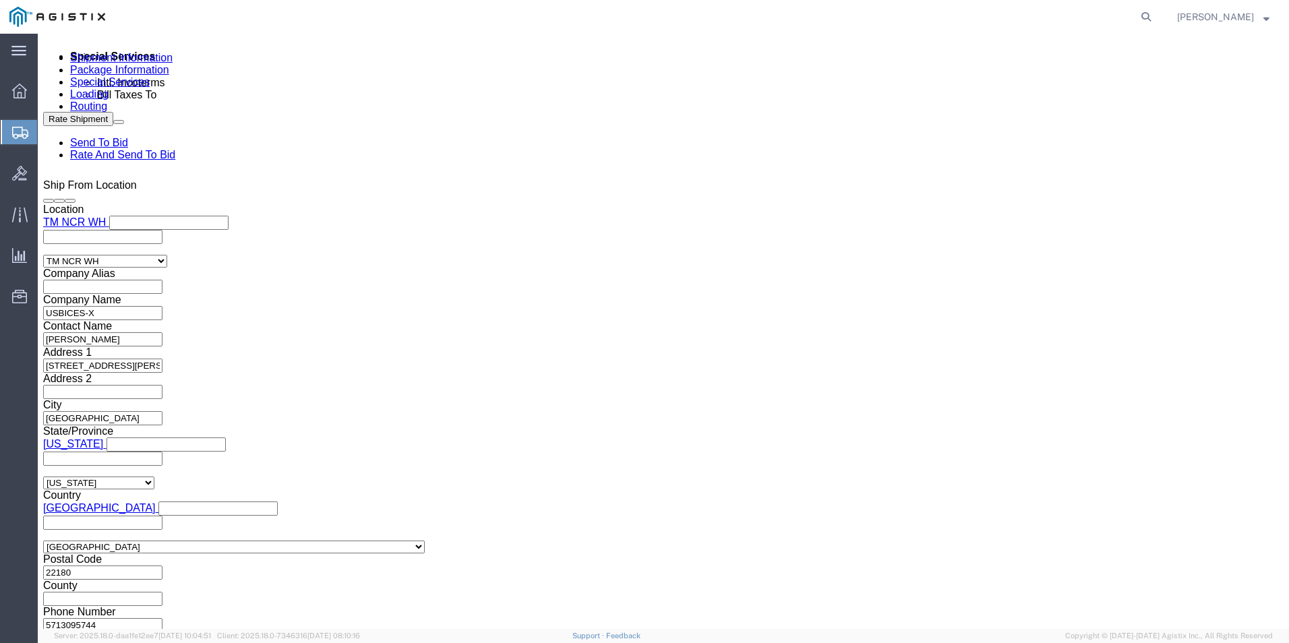
click input "text"
click input "HDK0425246X001XXX"
type input "HDK0425246X001XXX"
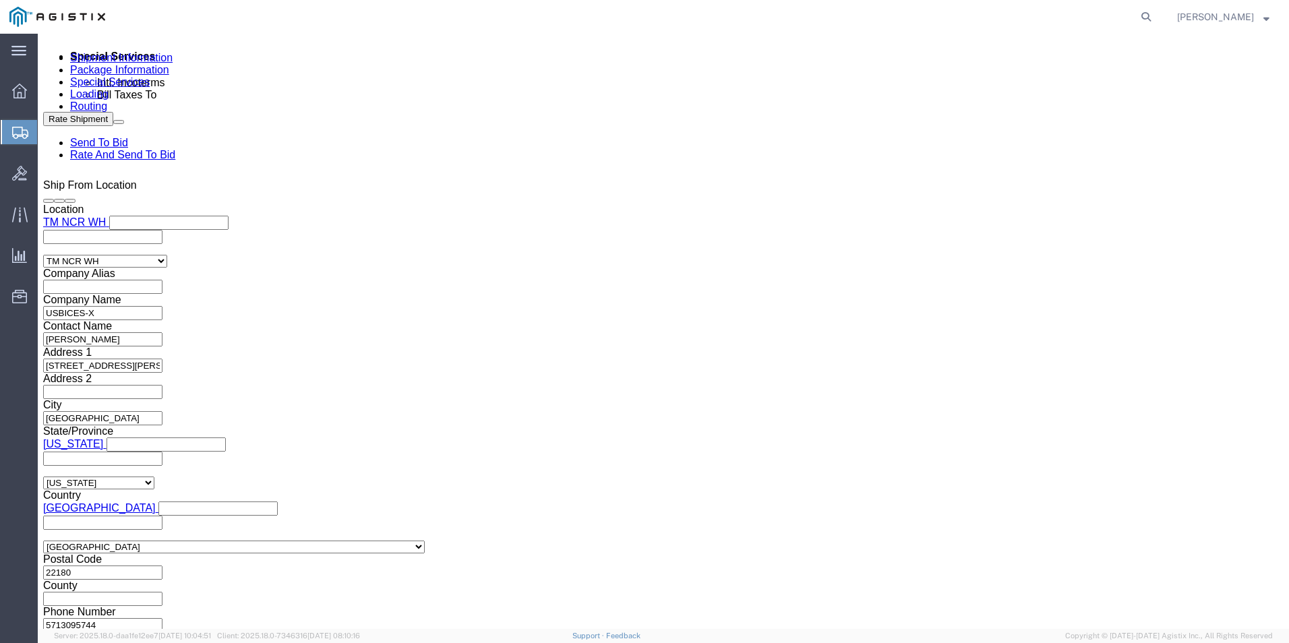
click button "Add reference"
click select "Select Account Type Activity ID Airline Appointment Number ASN Batch Request # …"
select select "PURCHORD"
click select "Select Account Type Activity ID Airline Appointment Number ASN Batch Request # …"
click input "text"
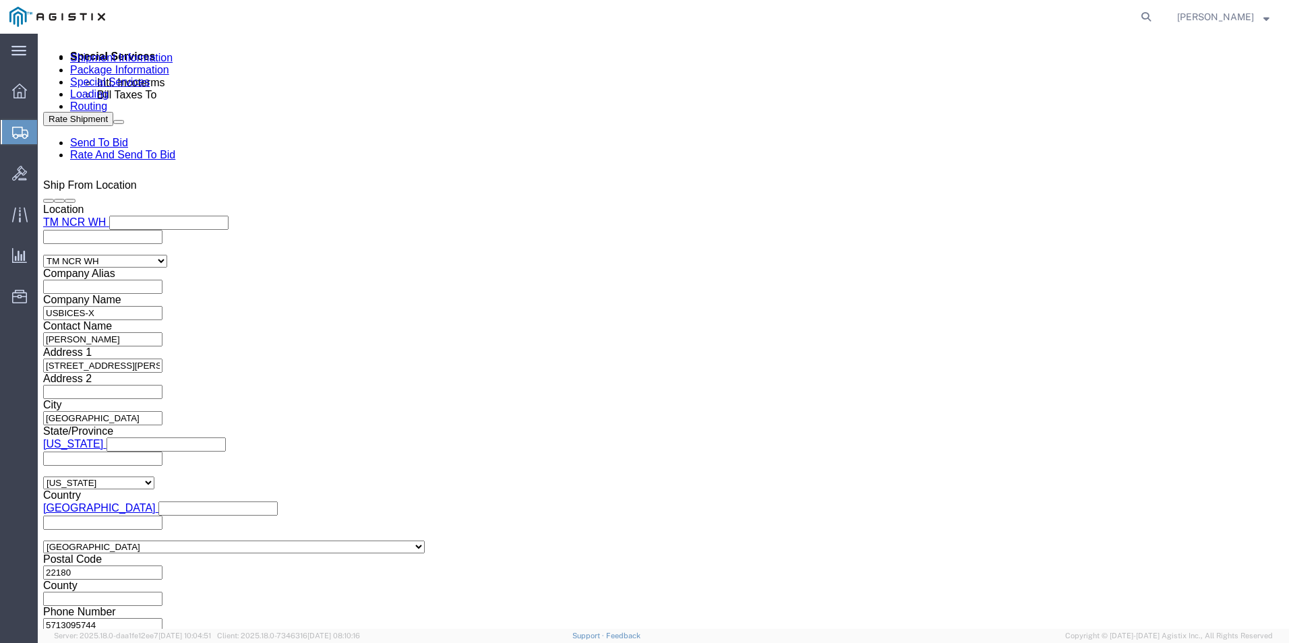
paste input "HDK0425246X001XXX"
click input "HDK0425246X001XXX"
type input "HDK0425246X002XXX"
click button "Add reference"
click select "Select Account Type Activity ID Airline Appointment Number ASN Batch Request # …"
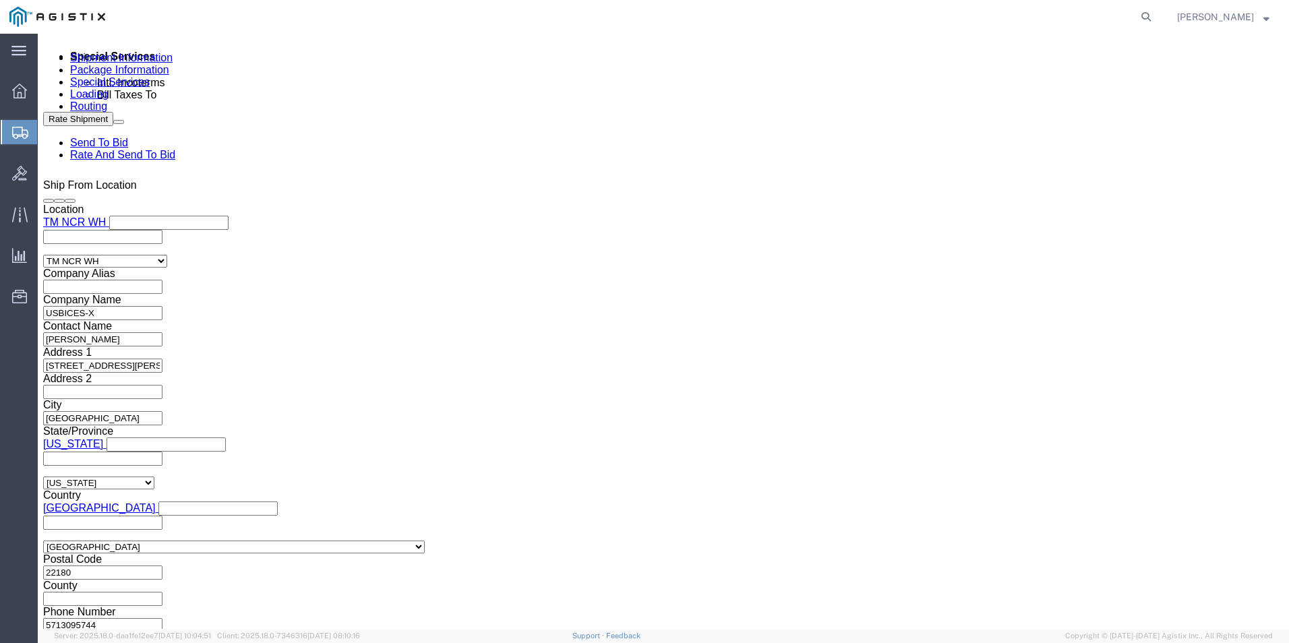
select select "PURCHORD"
click select "Select Account Type Activity ID Airline Appointment Number ASN Batch Request # …"
click input "text"
paste input "HDK0425246X001XXX"
click input "HDK0425246X001XXX"
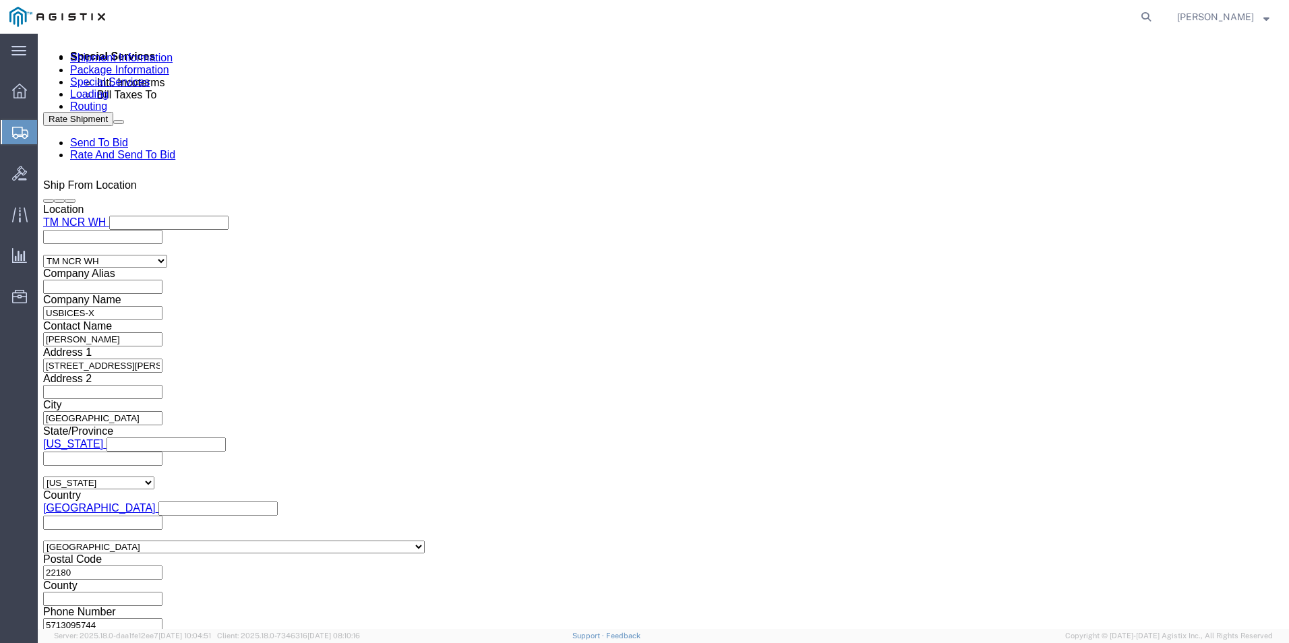
type input "HDK0425246X003XXX"
click button "Add reference"
click select "Select Account Type Activity ID Airline Appointment Number ASN Batch Request # …"
select select "PURCHORD"
click select "Select Account Type Activity ID Airline Appointment Number ASN Batch Request # …"
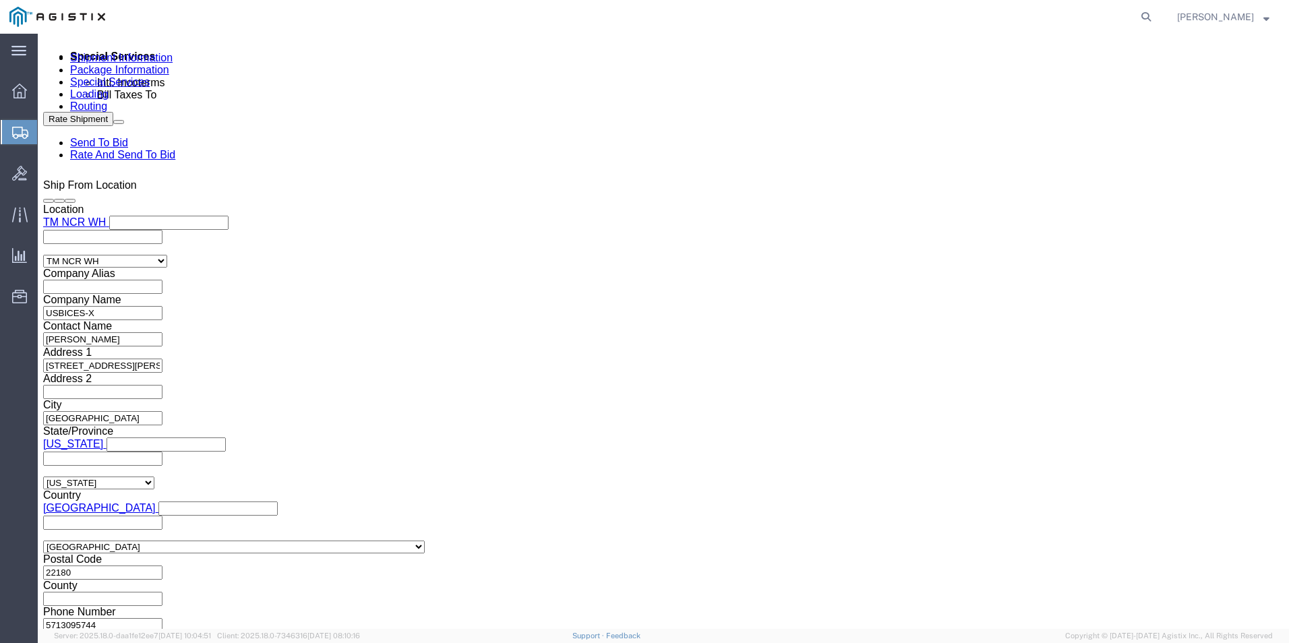
click input "text"
paste input "HDK0425246X001XXX"
click input "HDK0425246X001XXX"
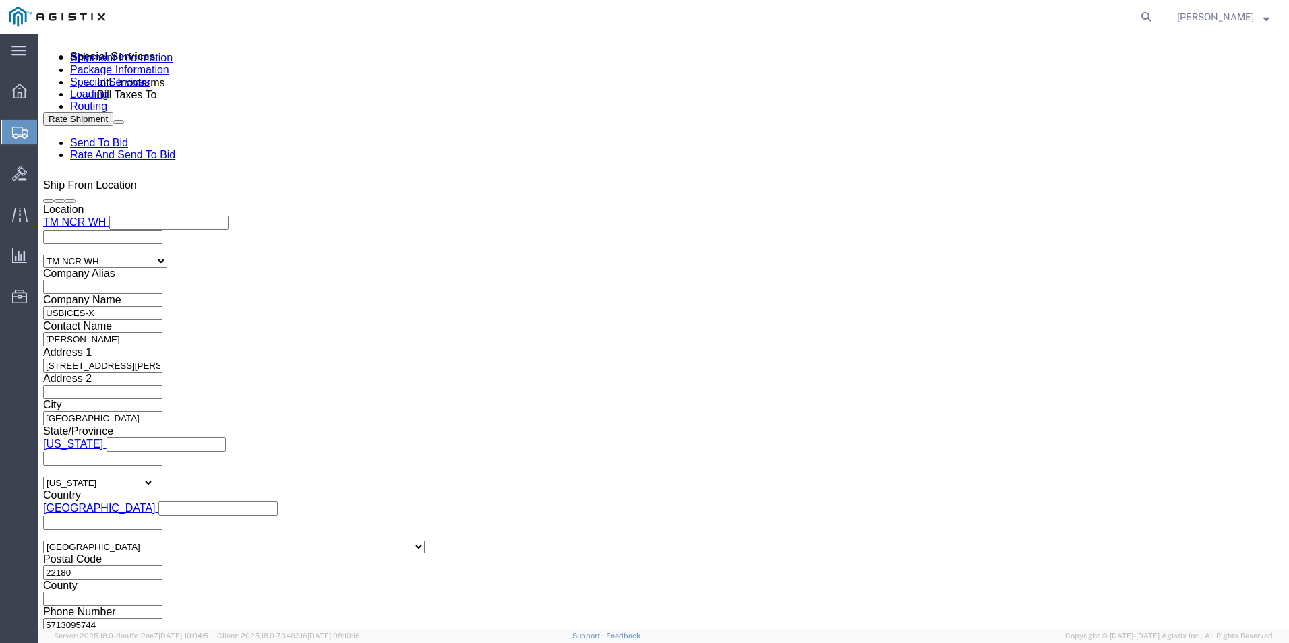
type input "HDK0425246X004XXX"
click div "Purchase Order GDIT-75872 Purchase Order GDIT-74033 Purchase Order GDIT-73960 P…"
click button "Add reference"
click select "Select Account Type Activity ID Airline Appointment Number ASN Batch Request # …"
select select "PURCHORD"
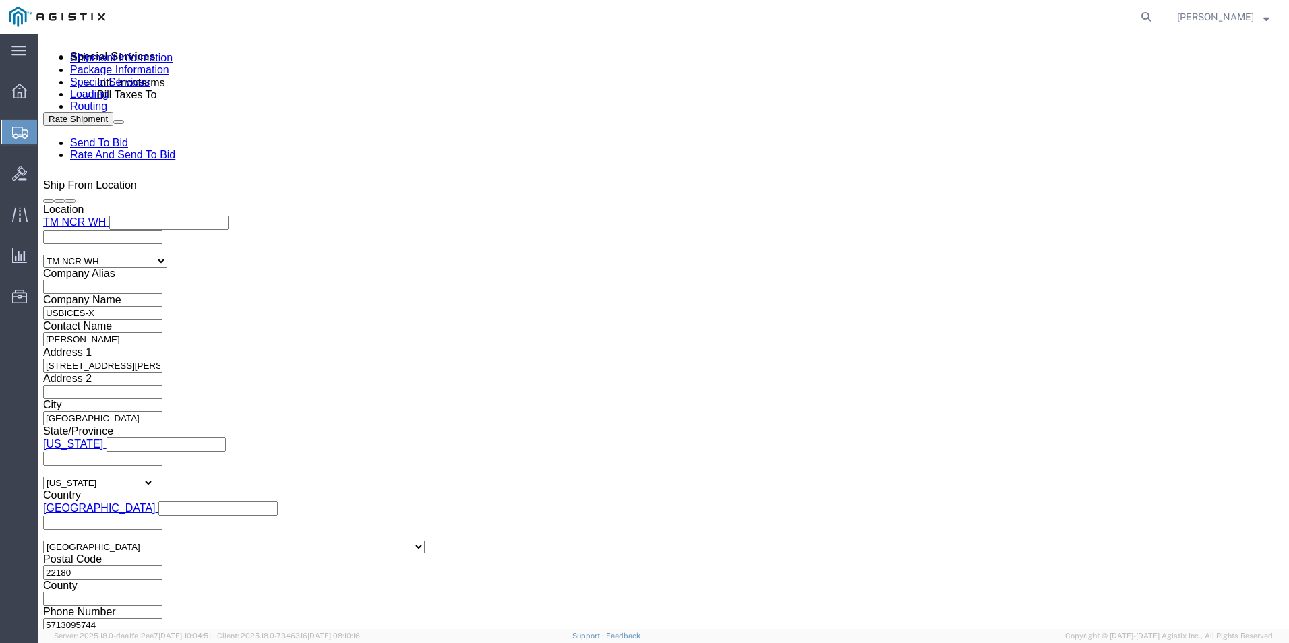
click select "Select Account Type Activity ID Airline Appointment Number ASN Batch Request # …"
click input "text"
type input "HKD0425239X001XXX"
click button "Add reference"
click select "Select Account Type Activity ID Airline Appointment Number ASN Batch Request # …"
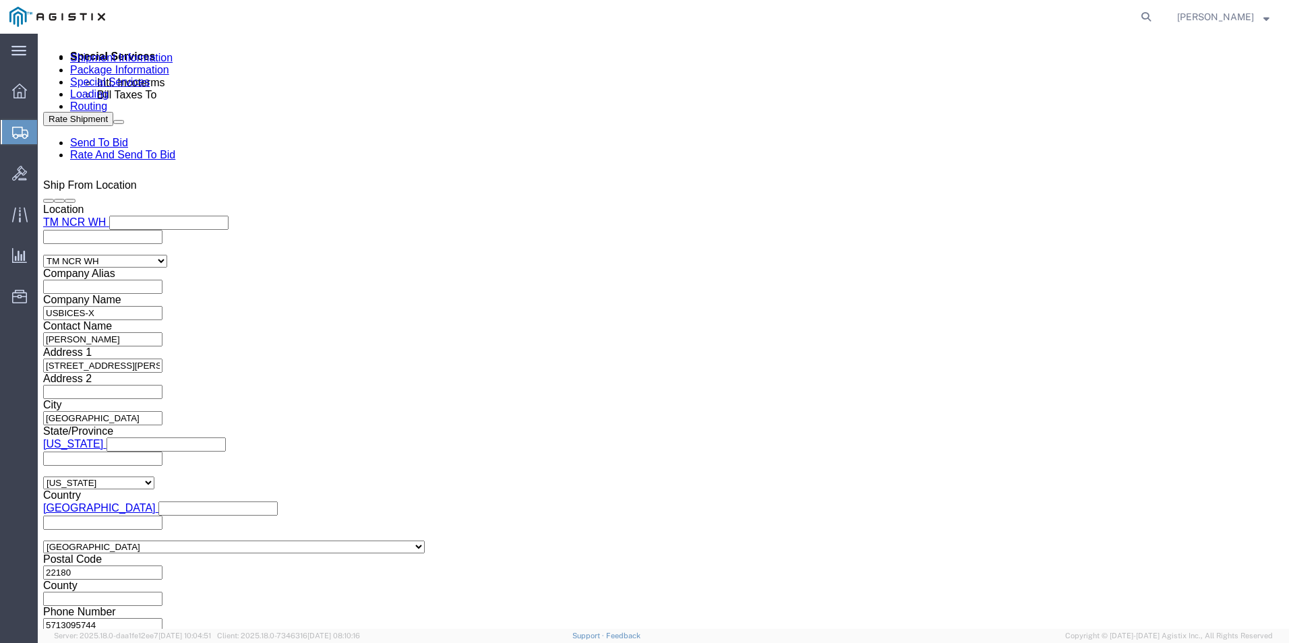
select select "PURCHORD"
click select "Select Account Type Activity ID Airline Appointment Number ASN Batch Request # …"
click input "text"
type input "X"
type input "HKD0425234X001XXX"
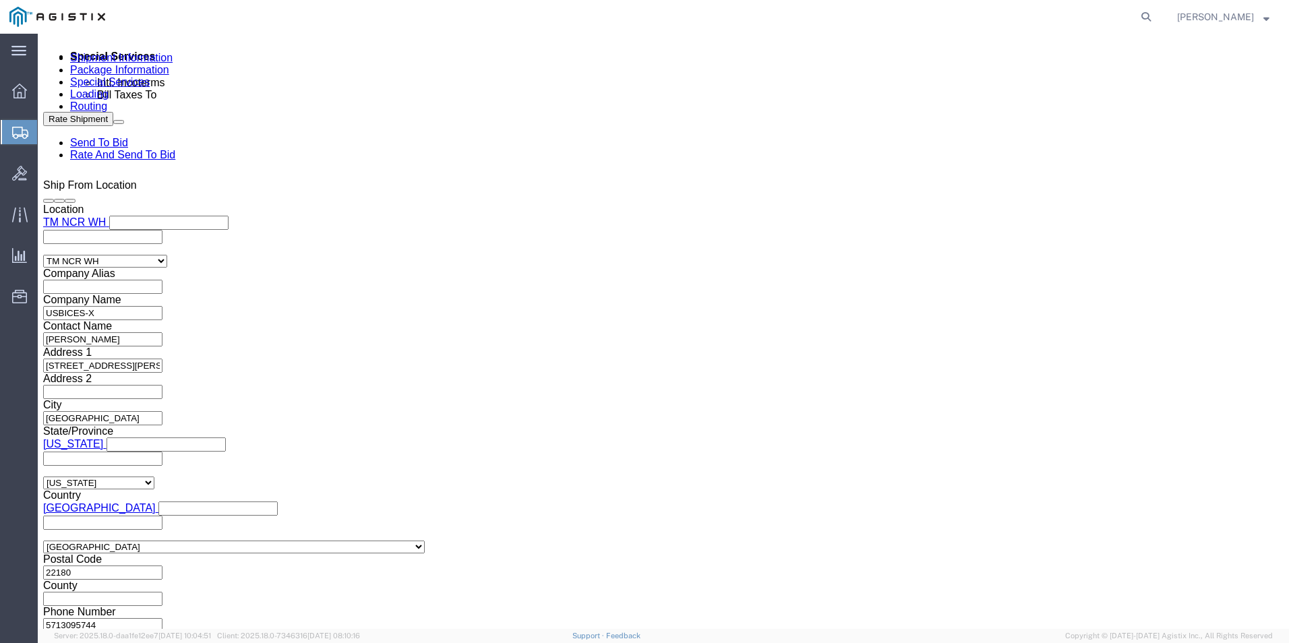
click button "Add reference"
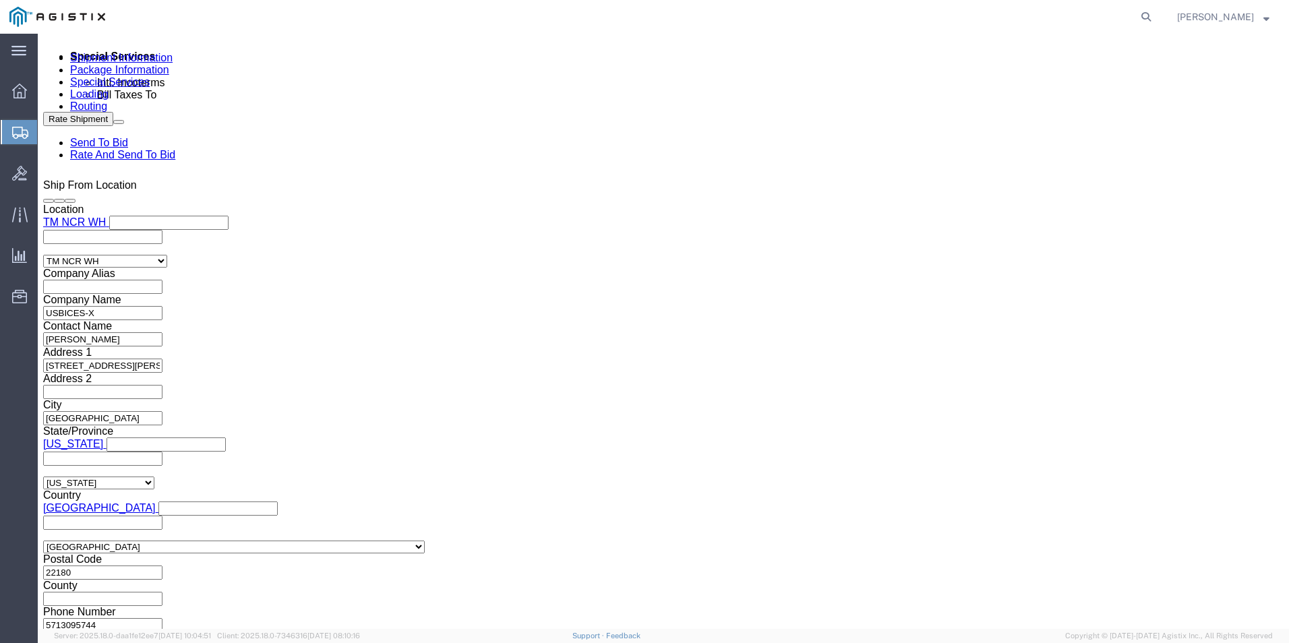
click button "Add reference"
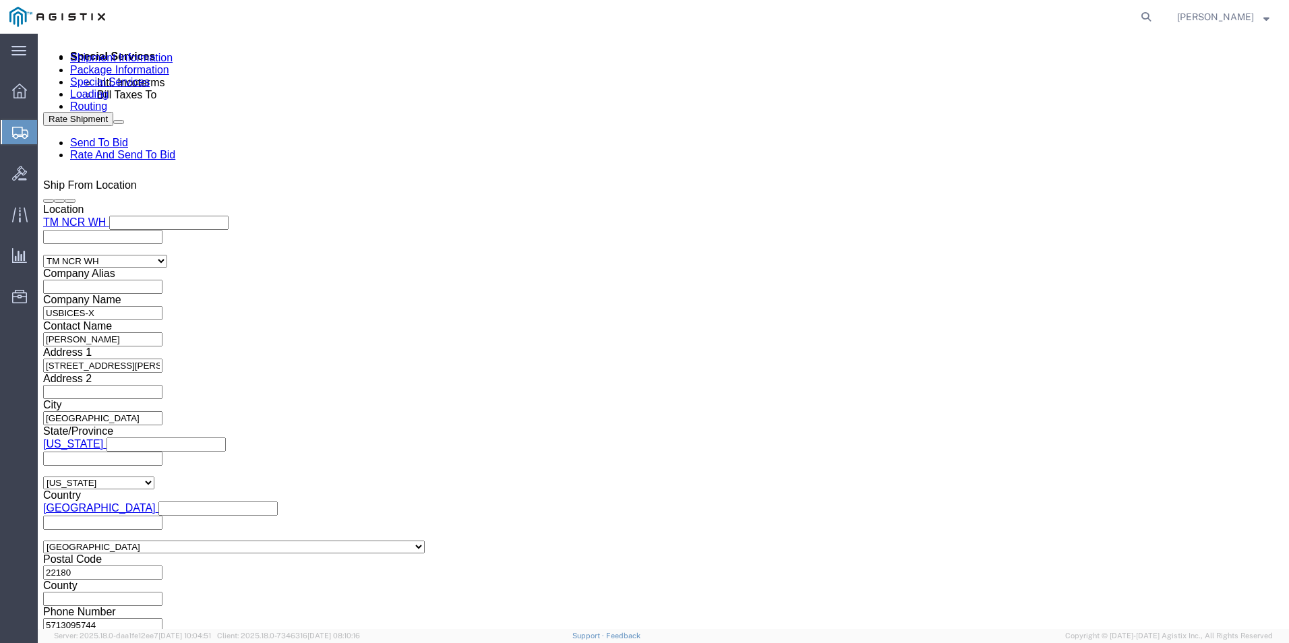
click button "Add reference"
click input "HKD0425239X001XXX"
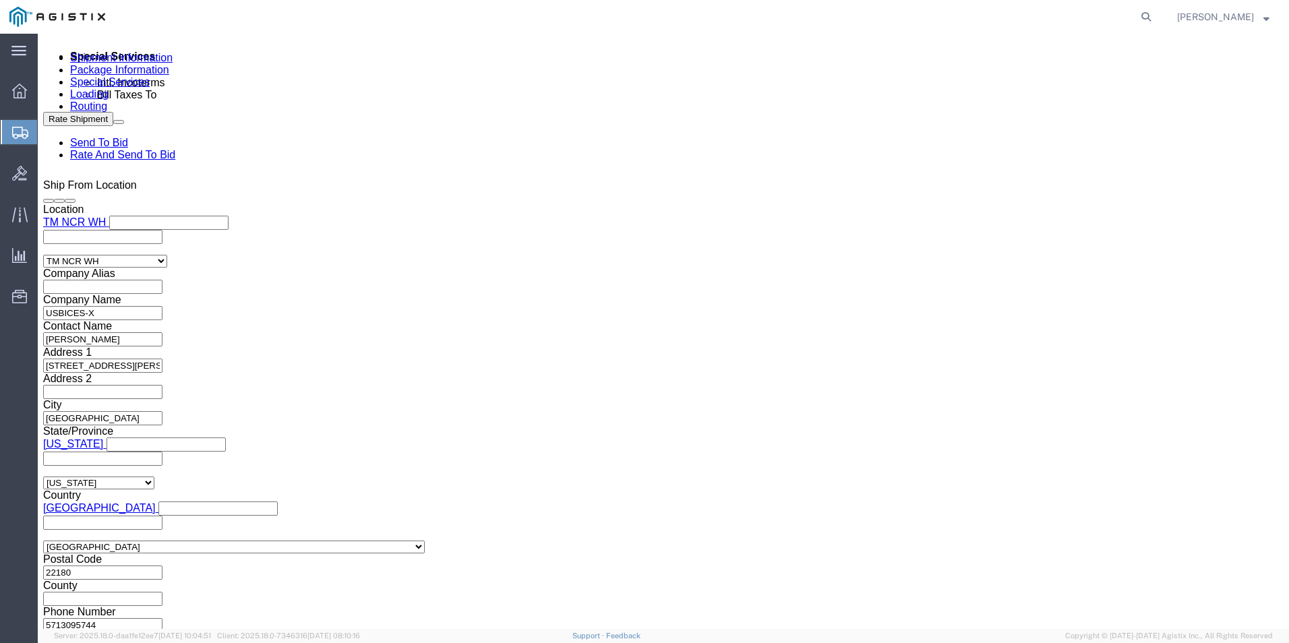
click input "text"
paste input "HKD0425239X001XXX"
type input "HKD0425239X001XXX"
click input "text"
paste input "HKD0425239X001XXX"
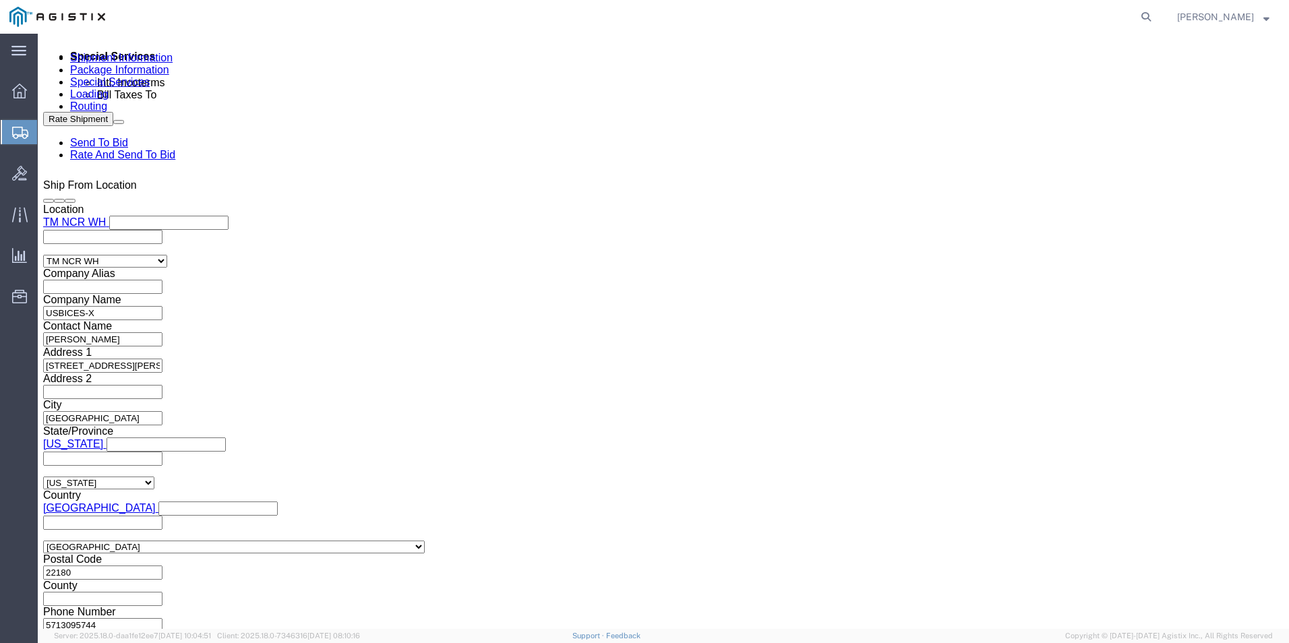
type input "HKD0425239X001XXX"
click input "HKD0425234X001XXX"
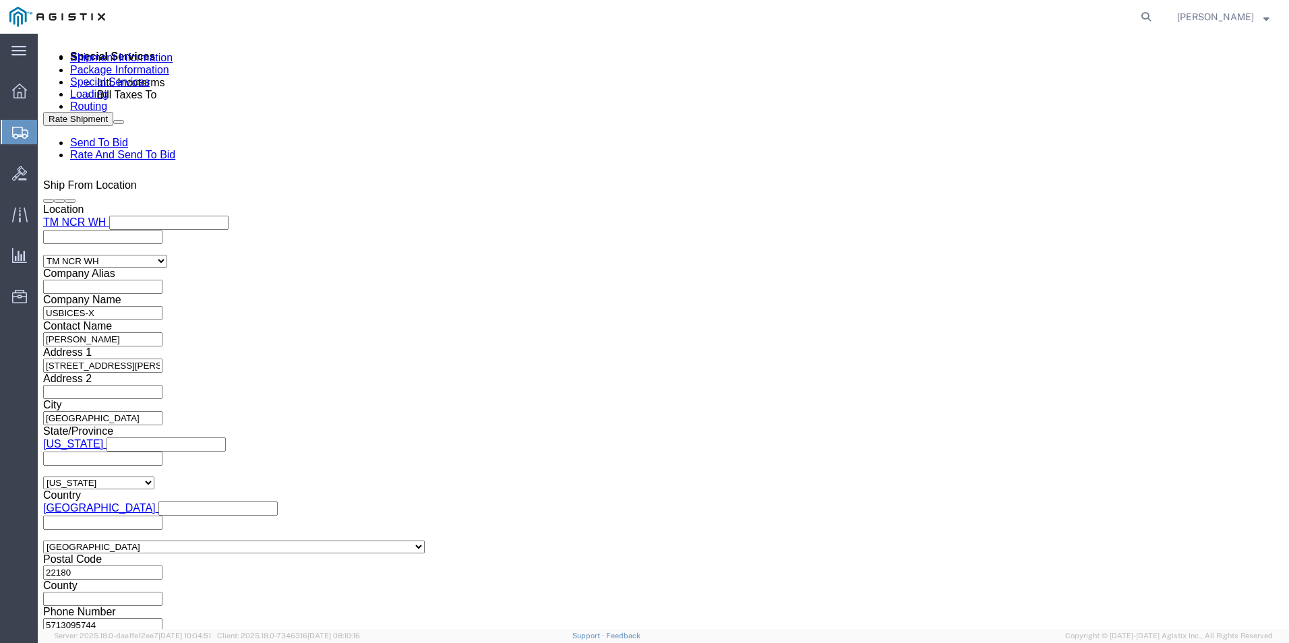
click input "text"
paste input "HKD0425234X001XXX"
type input "HKD0425234X001XXX"
click input "HKD0425239X001XXX"
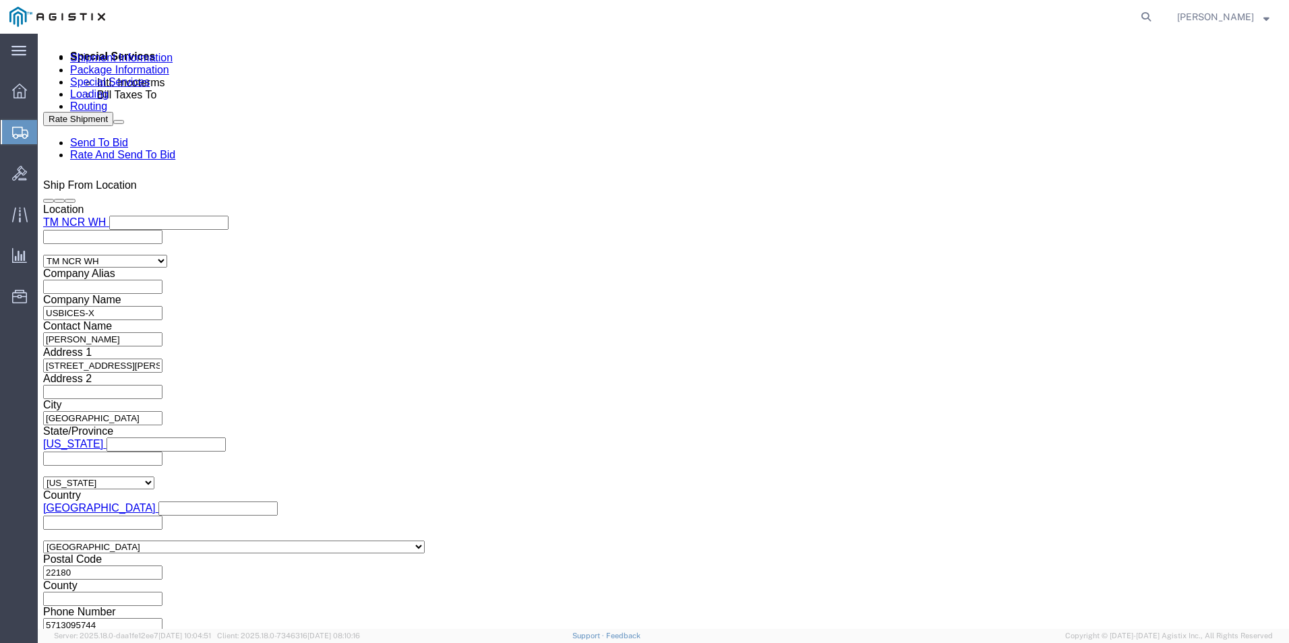
click input "HKD0425239X001XXX"
click input "HKD0425234X001XXX"
paste input "9"
click input "HKD0425239X001XXX"
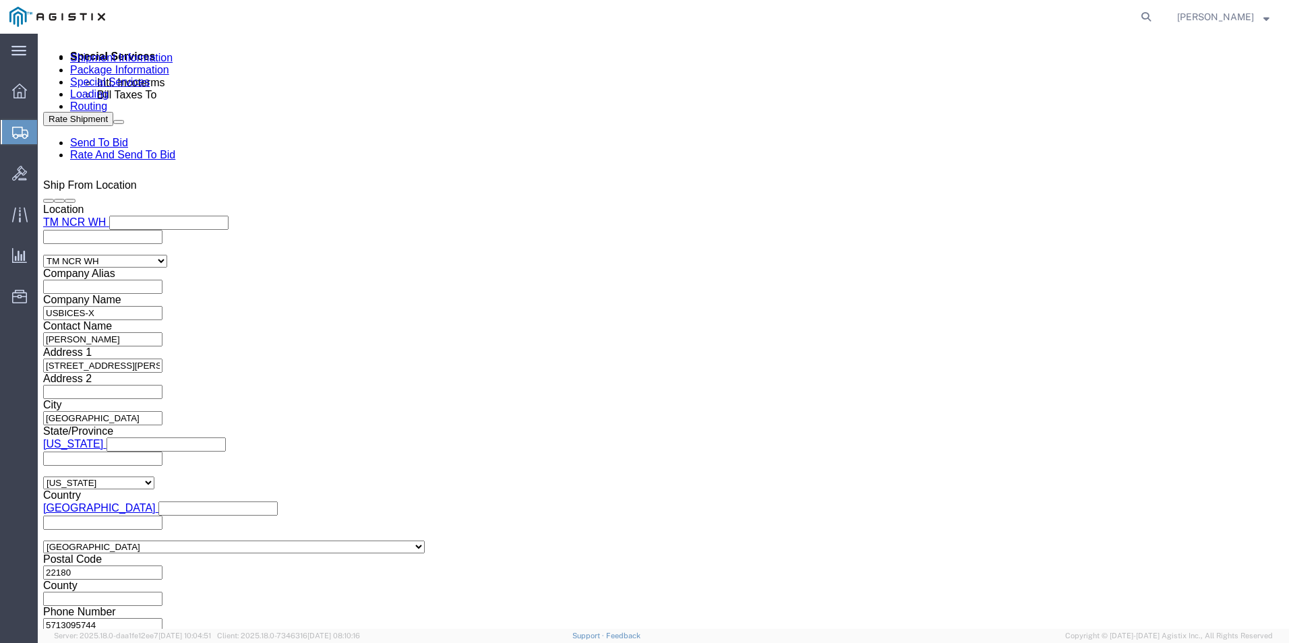
type input "HKD0425239X002XXX"
click input "HKD0425239X001XXX"
type input "HKD0425239X003XXX"
click input "HKD0425239X001XXX"
type input "HKD0425239X004XXX"
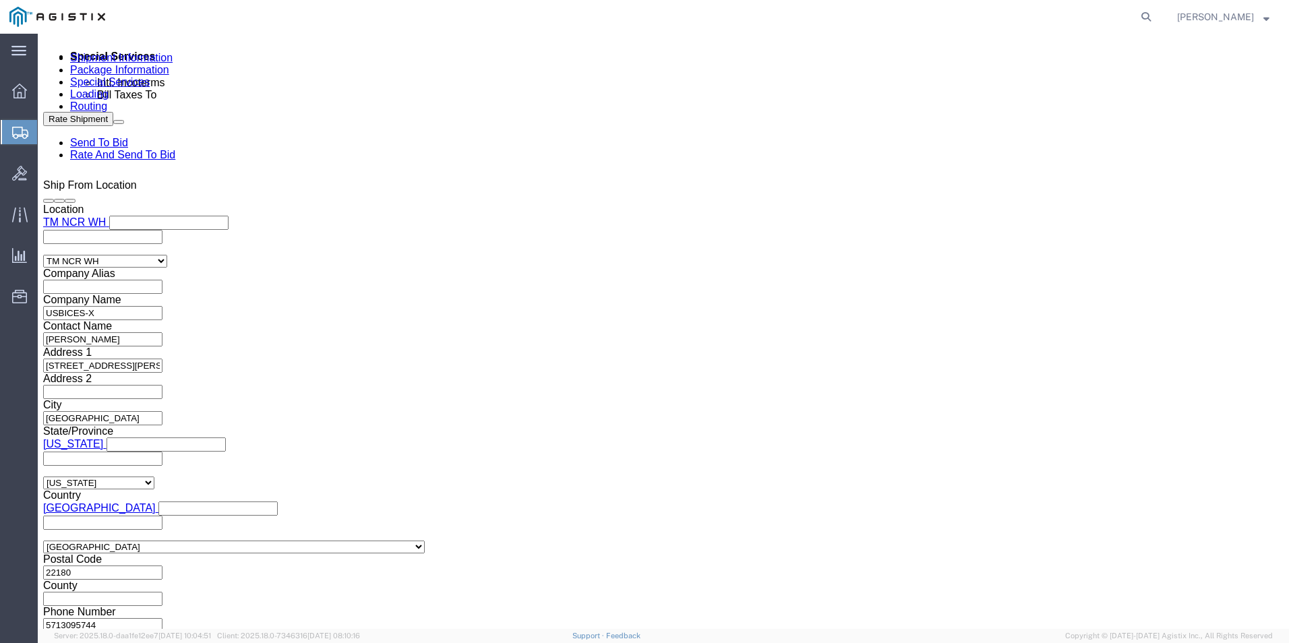
click input "HKD0425234X001XXX"
click input "text"
paste input "HKD0425234X001XXX"
type input "HKD0425234X001XXX"
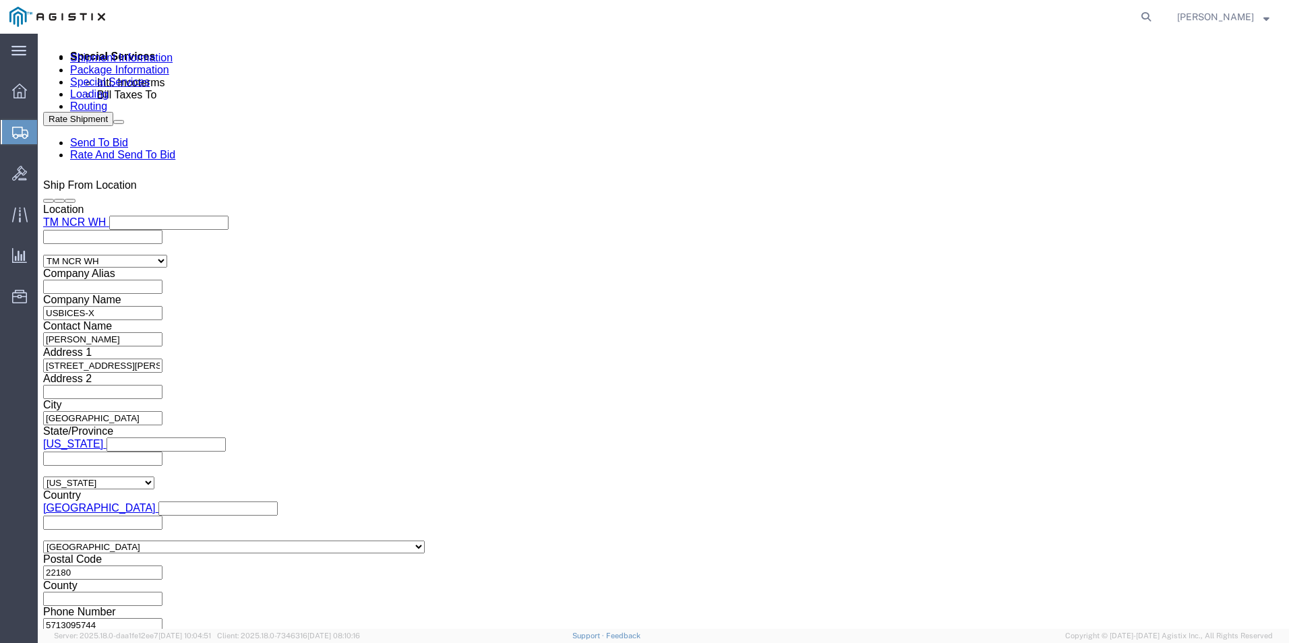
click input "text"
paste input "HKD0425234X001XXX"
type input "HKD0425234X001XXX"
click input "text"
paste input "HKD0425234X001XXX"
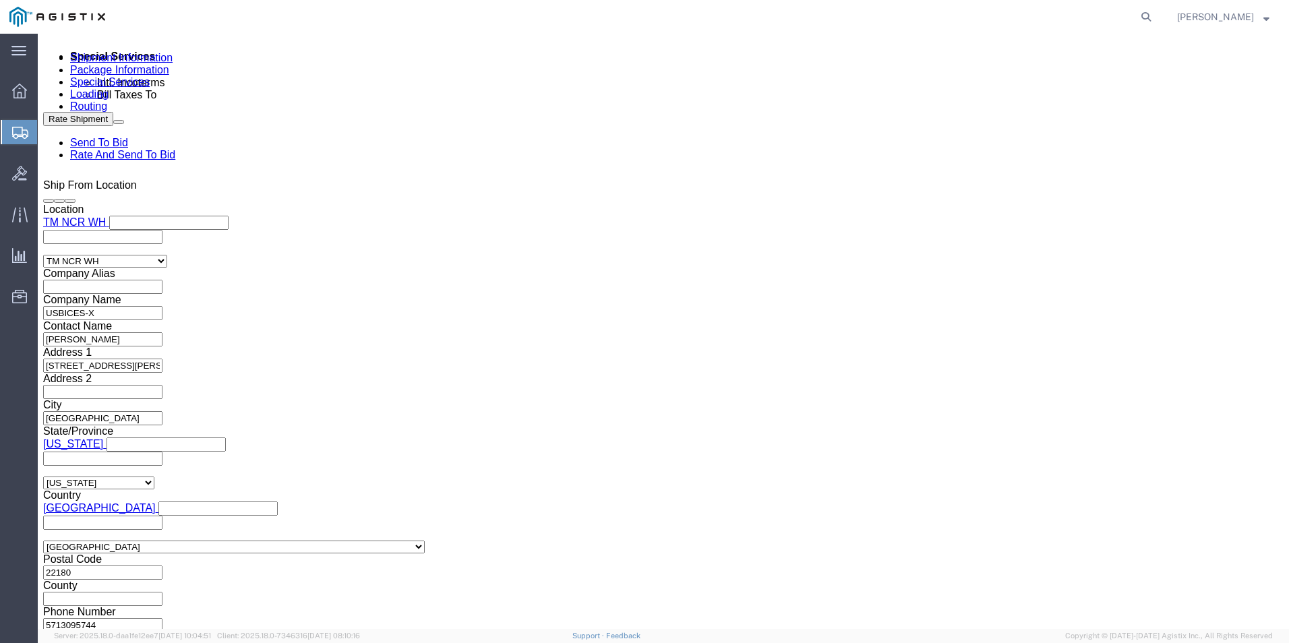
type input "HKD0425234X001XXX"
click input "text"
paste input "HKD0425234X001XXX"
type input "HKD0425234X001XXX"
click input "text"
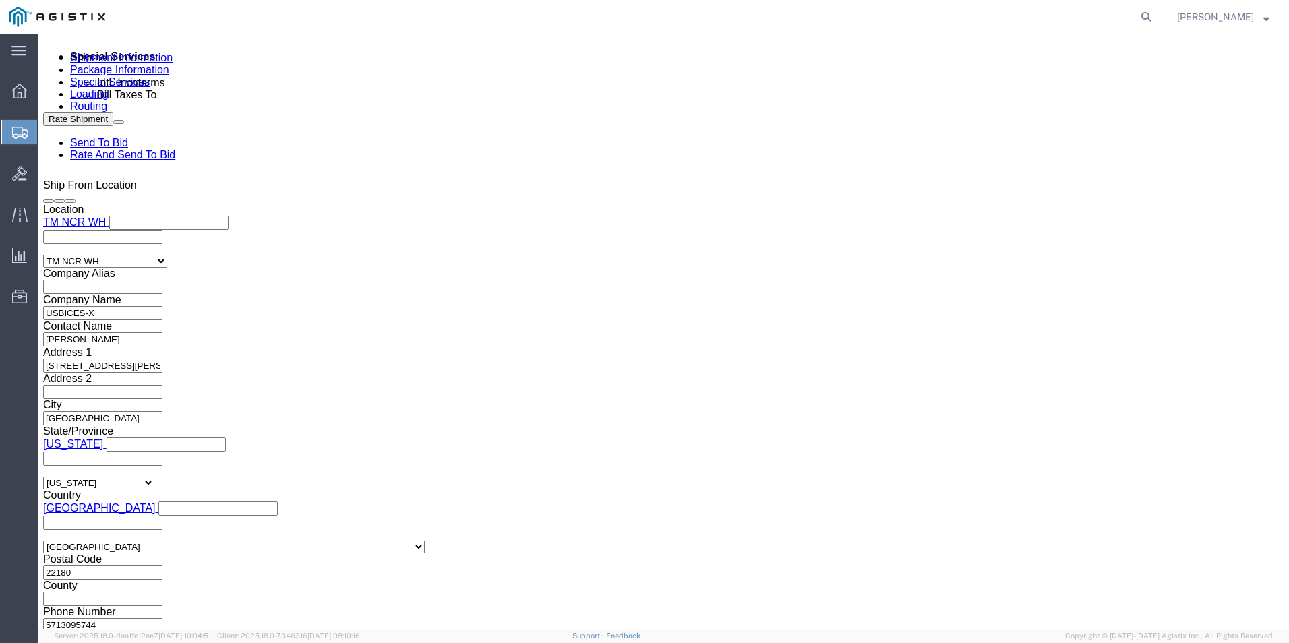
paste input "HKD0425234X001XXX"
type input "HKD0425234X001XXX"
click input "text"
paste input "HKD0425234X001XXX"
type input "HKD0425234X001XXX"
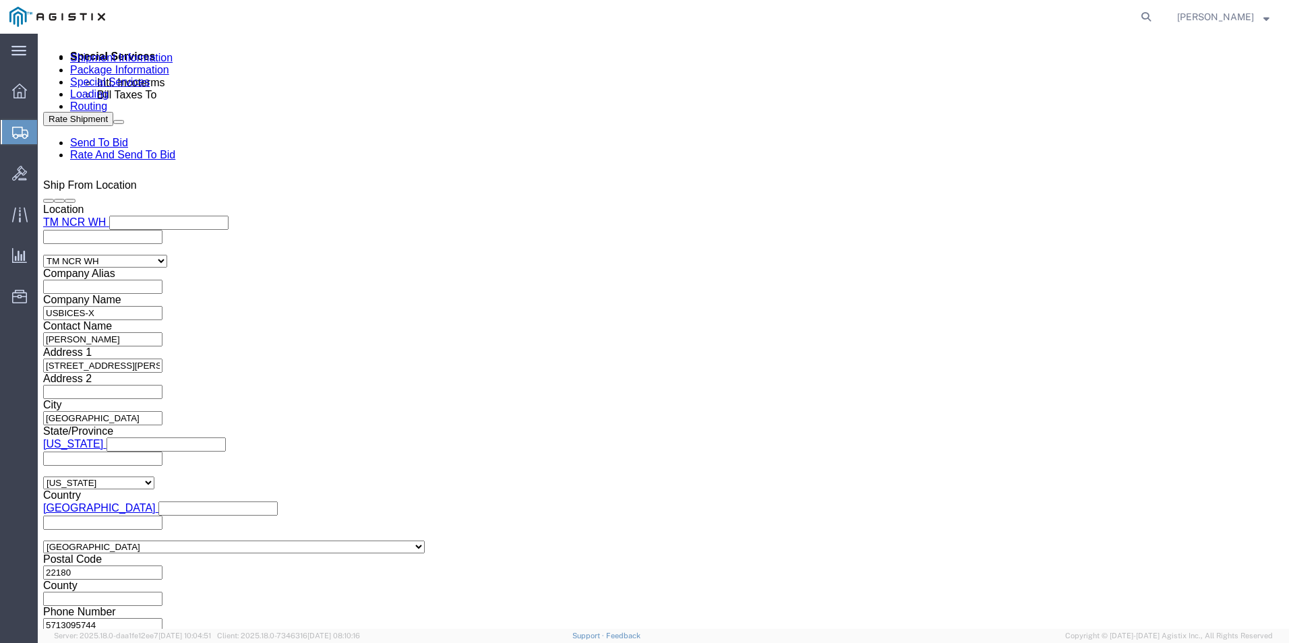
click input "text"
paste input "HKD0425234X001XXX"
type input "HKD0425234X001XXX"
click input "text"
paste input "HKD0425234X001XXX"
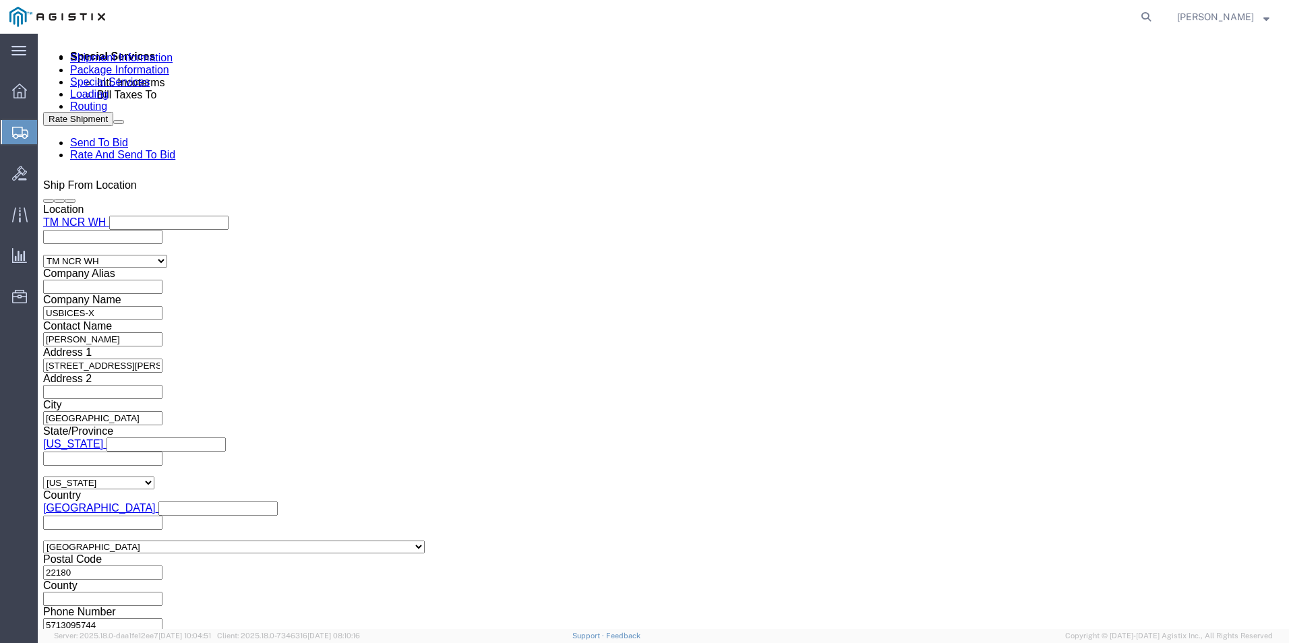
type input "HKD0425234X001XXX"
click input "text"
paste input "HKD0425234X001XXX"
type input "HKD0425234X001XXX"
click input "text"
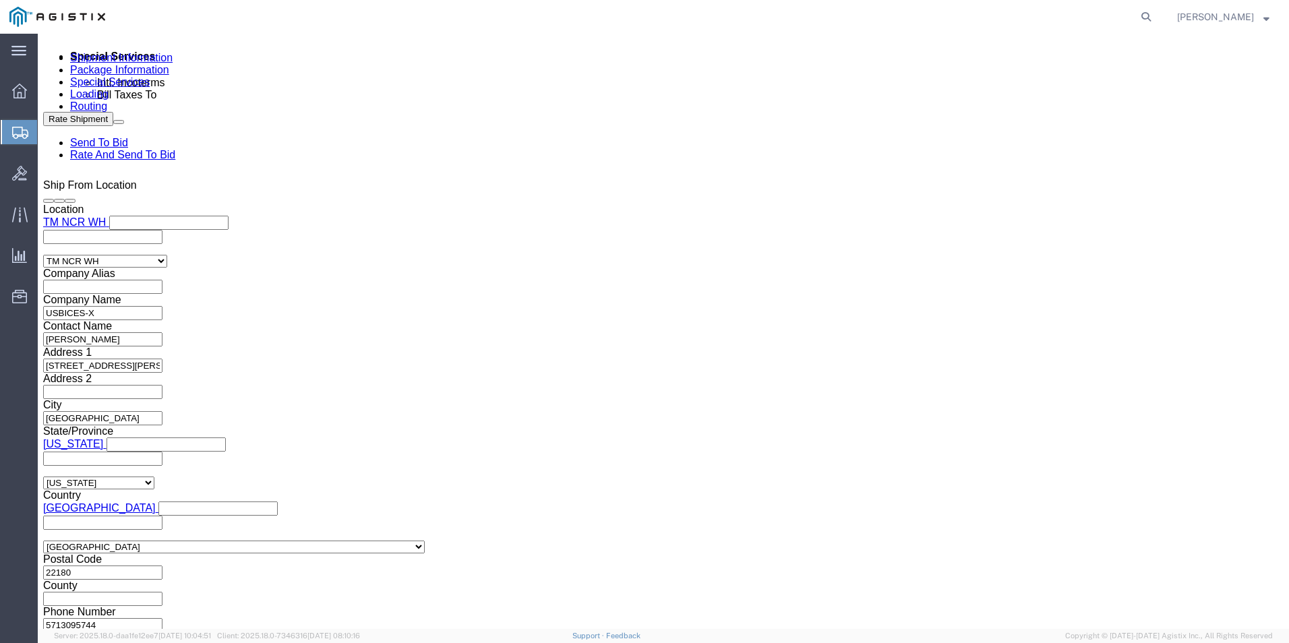
paste input "HKD0425234X001XXX"
type input "HKD0425234X001XXX"
click button "Add reference"
click input "text"
paste input "HKD0425234X001XXX"
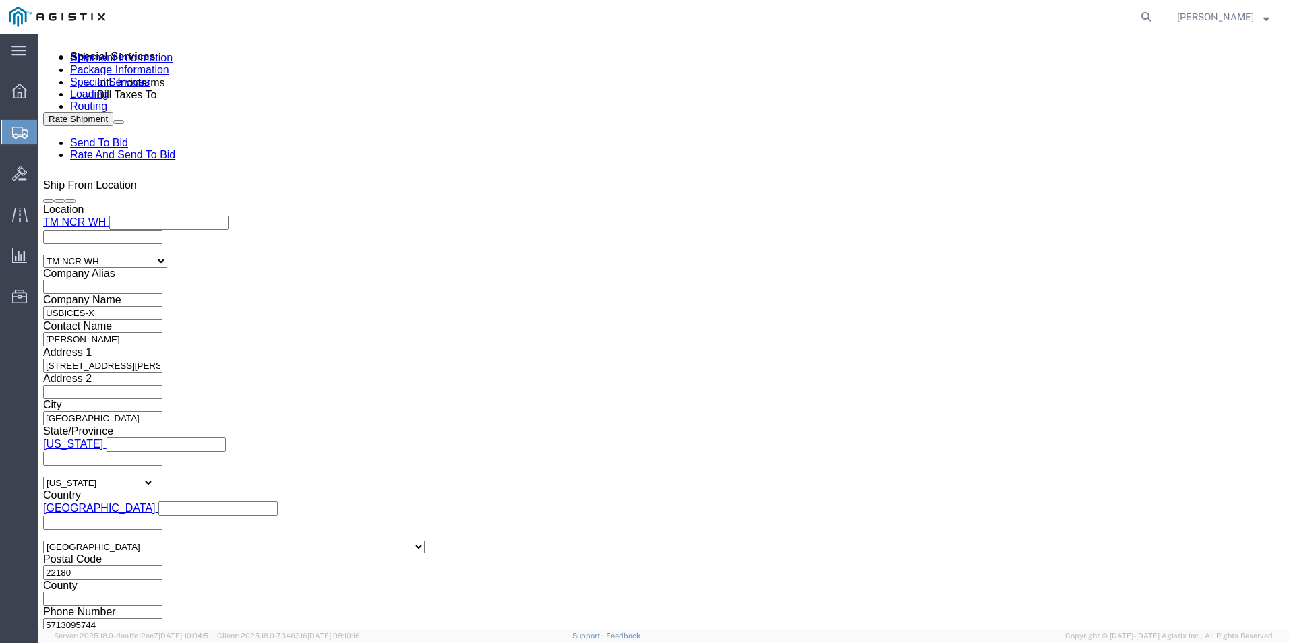
type input "HKD0425234X001XXX"
click input "HKD0425234X001XXX"
type input "HKD0425234X002XXX"
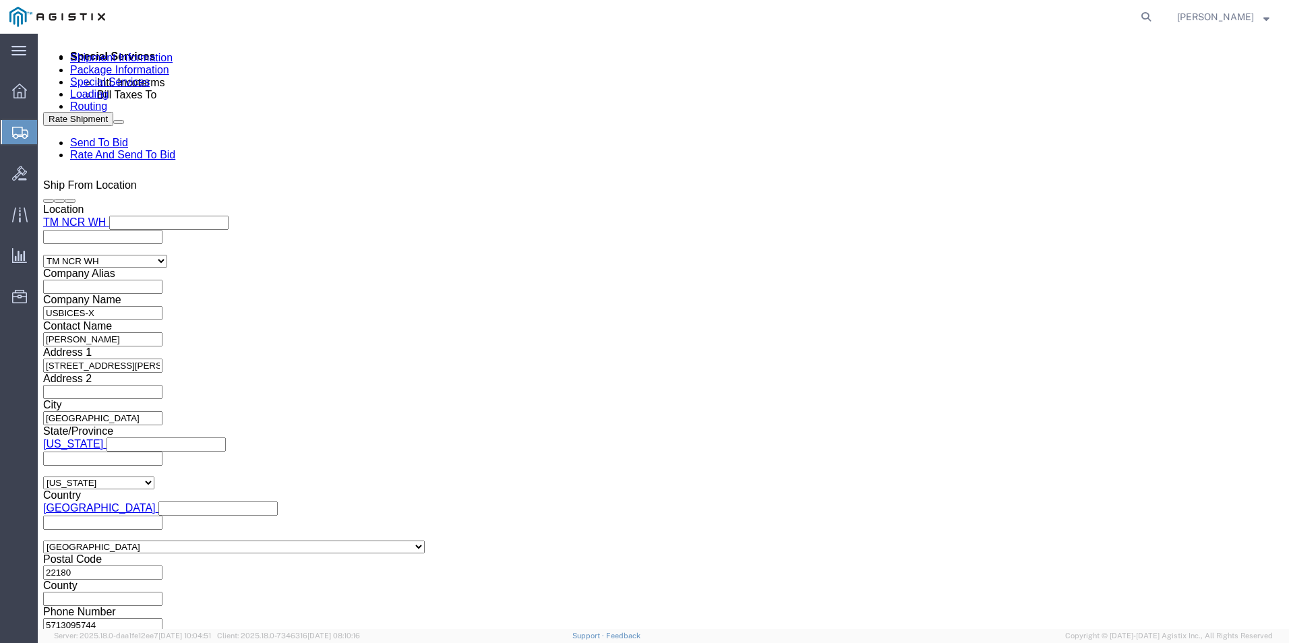
click input "HKD0425234X001XXX"
type input "HKD0425234X003XXX"
click input "HKD0425234X001XXX"
type input "HKD0425234X004XXX"
click input "HKD0425234X001XXX"
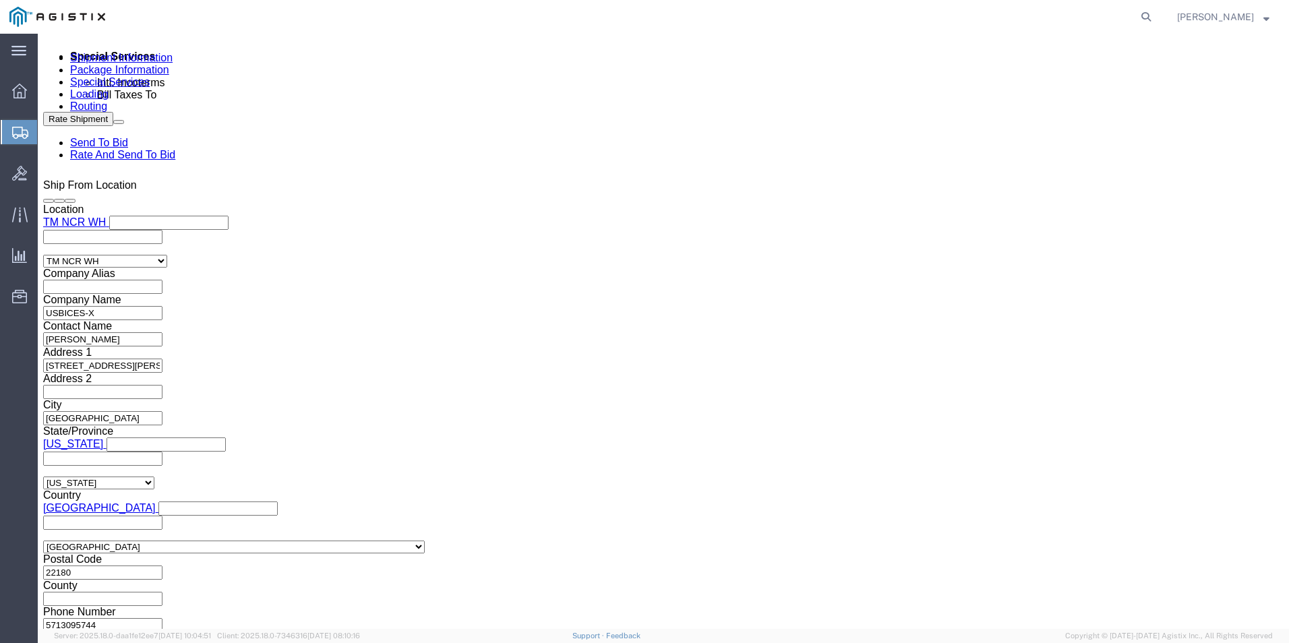
type input "HKD0425234X005XXX"
click input "HKD0425234X001XXX"
type input "HKD0425234X006XXX"
click input "HKD0425234X001XXX"
type input "HKD0425234X007XXX"
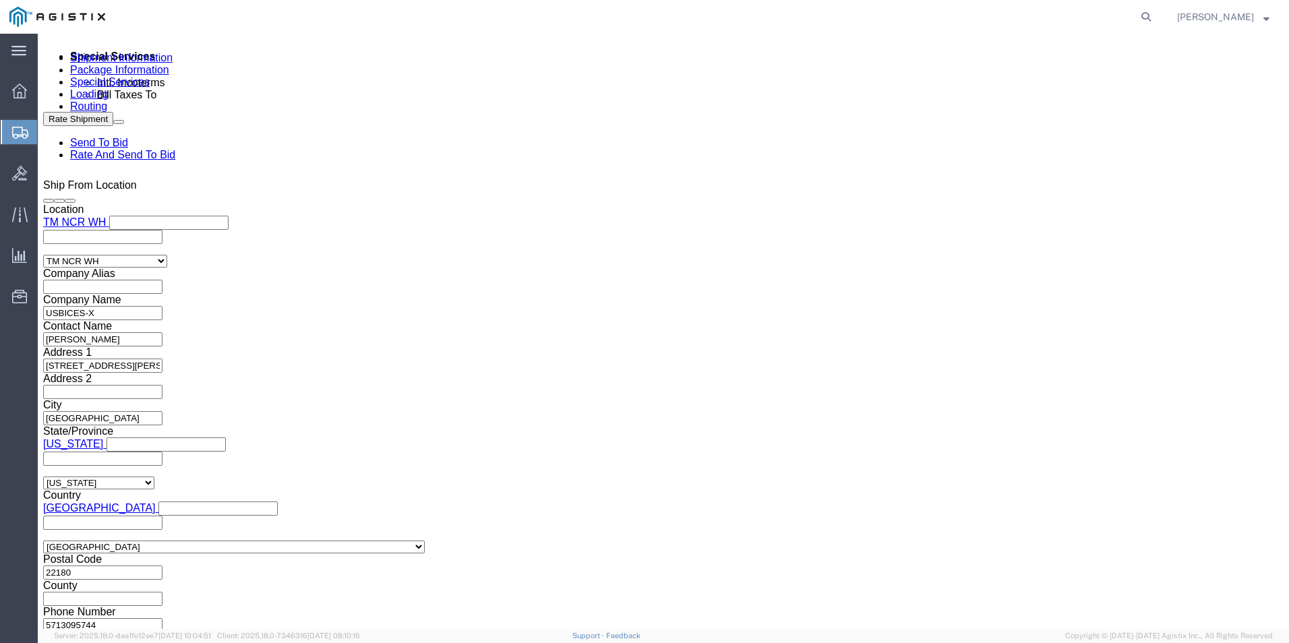
click input "HKD0425234X001XXX"
type input "HKD0425234X008XXX"
click input "HKD0425234X001XXX"
type input "HKD0425234X009XXX"
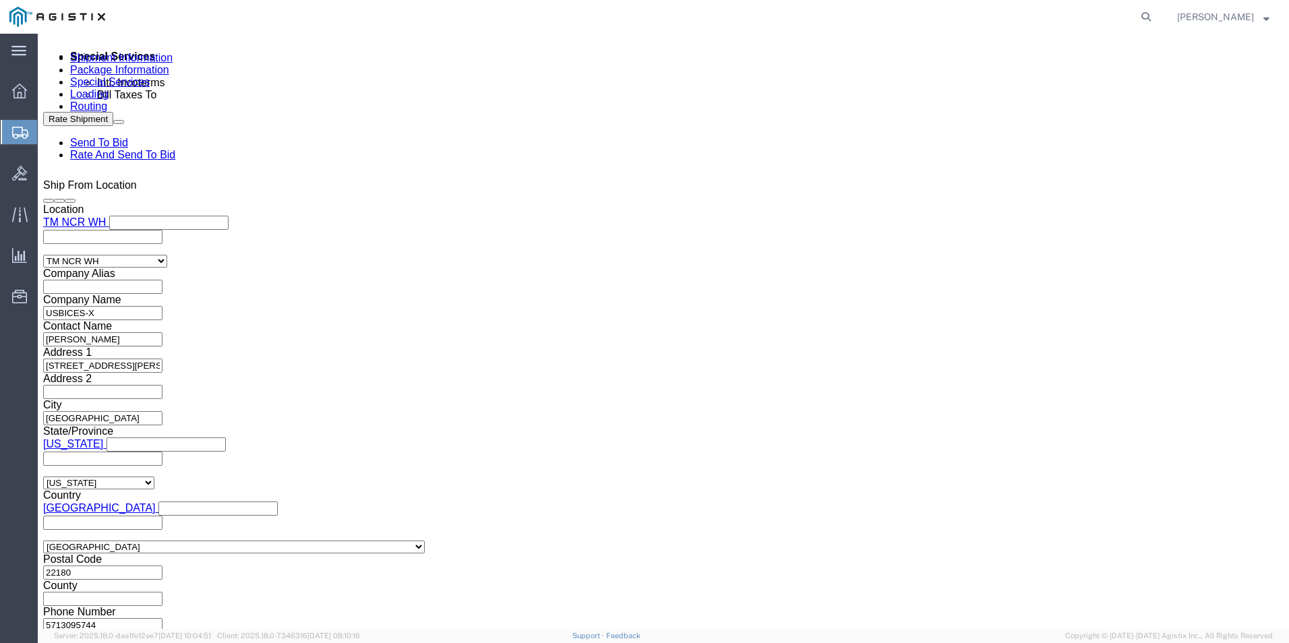
click input "HKD0425234X001XXX"
type input "HKD0425234X010XXX"
click input "HKD0425234X001XXX"
type input "HKD0425234X011XXX"
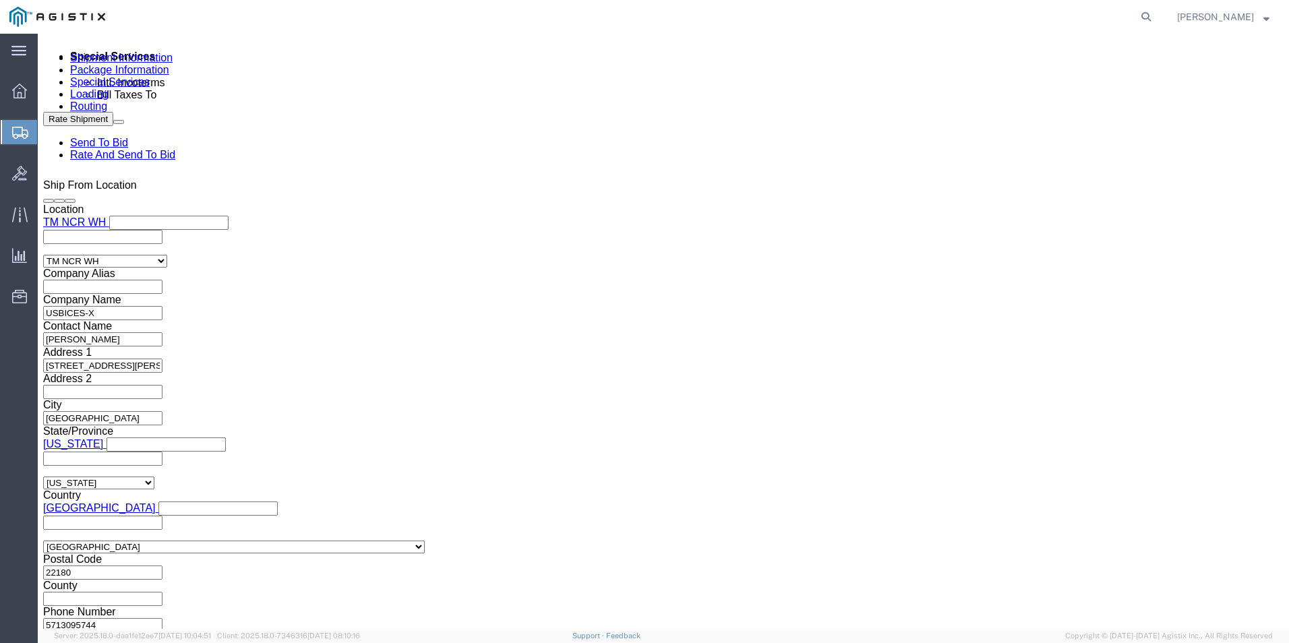
click input "HKD0425234X001XXX"
type input "HKD0425234X012XXX"
click div "Purchase Order GDIT-75872 Purchase Order GDIT-74033 Purchase Order GDIT-73960 P…"
click select "Select Account Type Activity ID Airline Appointment Number ASN Batch Request # …"
select select "PURCHORD"
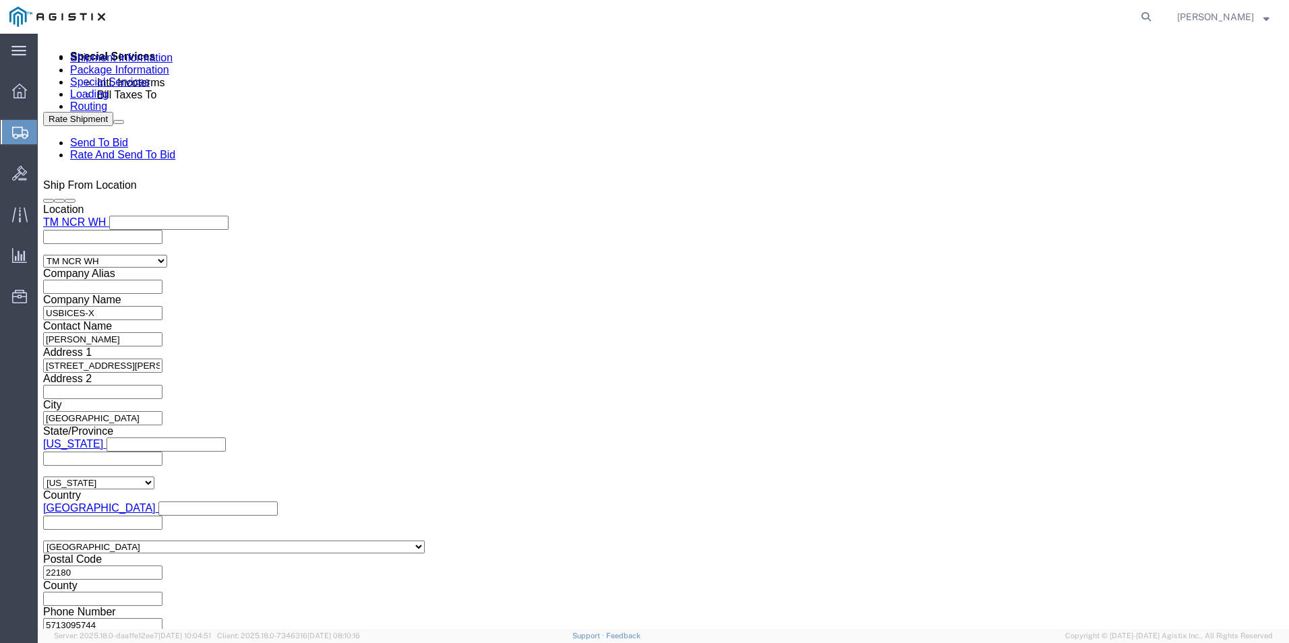
click select "Select Account Type Activity ID Airline Appointment Number ASN Batch Request # …"
select select "PURCHORD"
click select "Select Account Type Activity ID Airline Appointment Number ASN Batch Request # …"
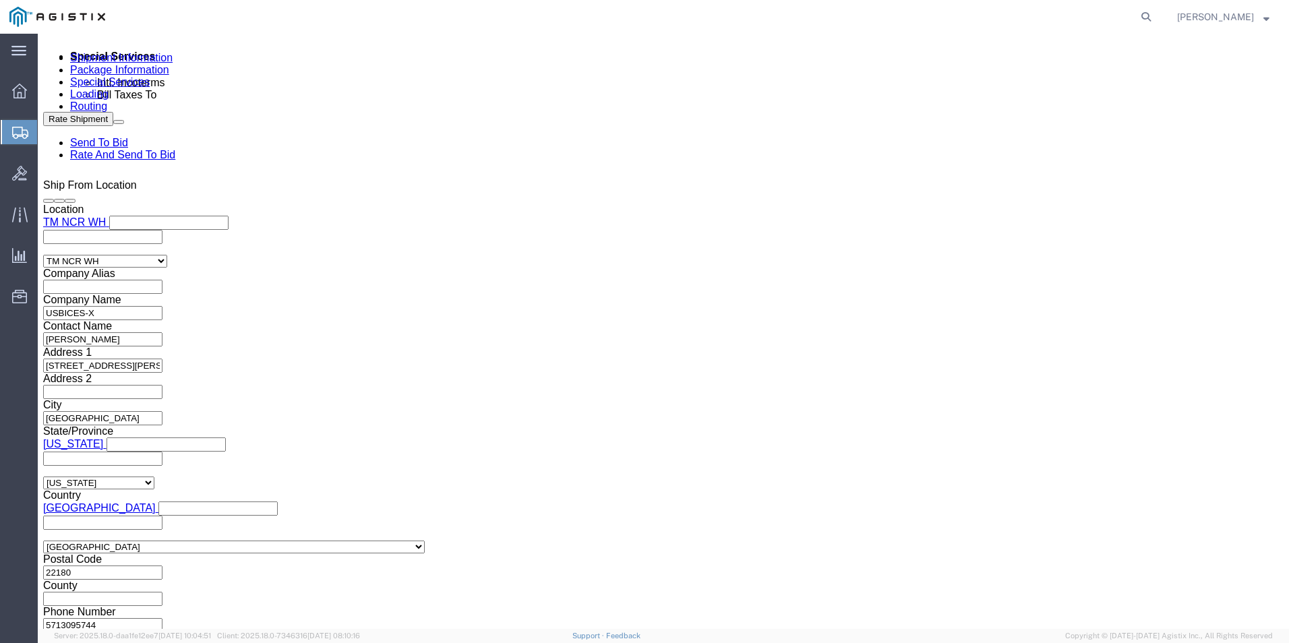
select select "PURCHORD"
click select "Select Account Type Activity ID Airline Appointment Number ASN Batch Request # …"
select select "PURCHORD"
click select "Select Account Type Activity ID Airline Appointment Number ASN Batch Request # …"
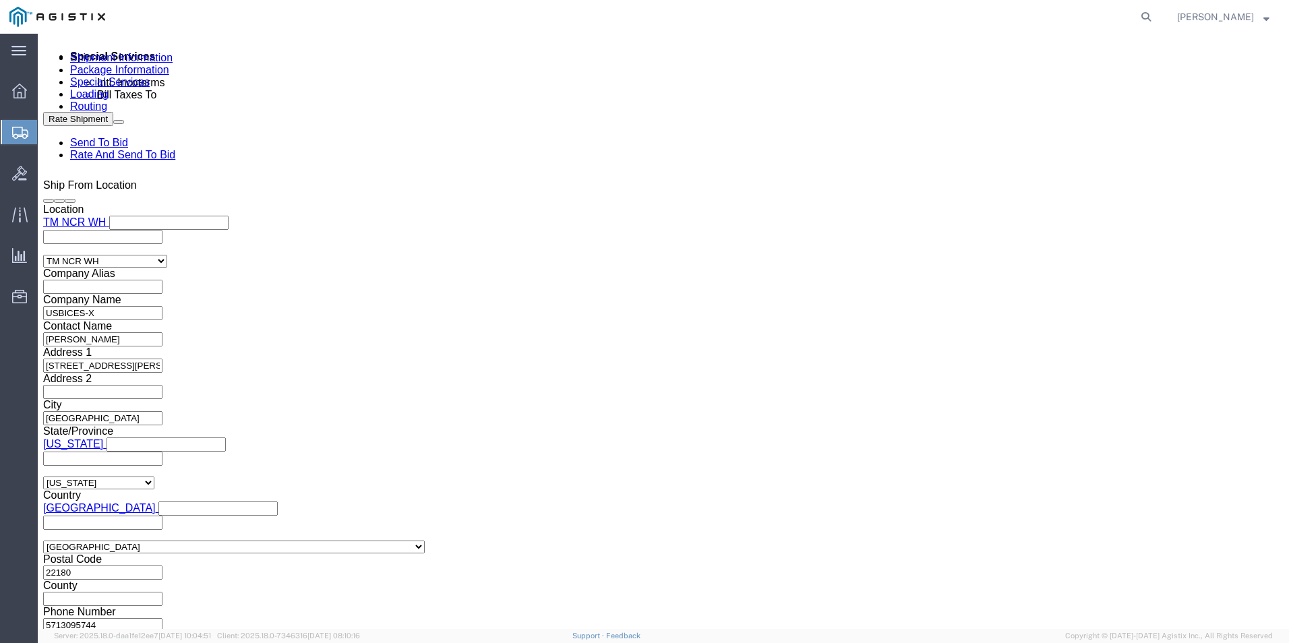
click select "Select Account Type Activity ID Airline Appointment Number ASN Batch Request # …"
select select "PURCHORD"
click select "Select Account Type Activity ID Airline Appointment Number ASN Batch Request # …"
select select "PURCHORD"
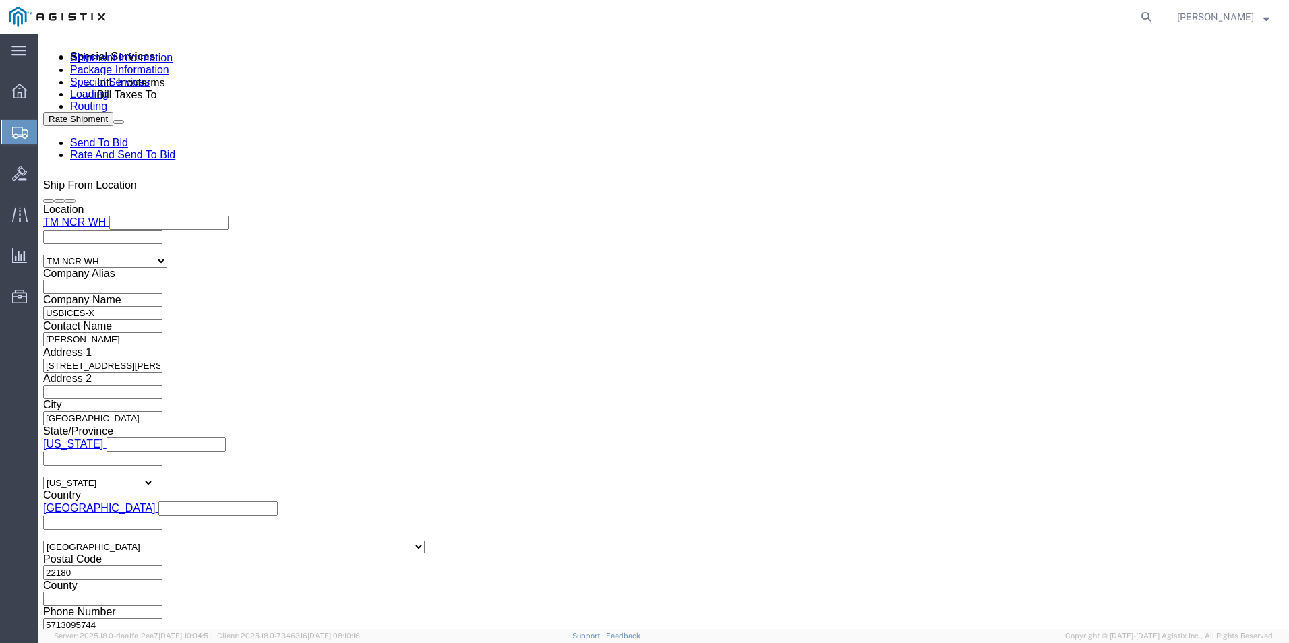
click select "Select Account Type Activity ID Airline Appointment Number ASN Batch Request # …"
select select "PURCHORD"
click select "Select Account Type Activity ID Airline Appointment Number ASN Batch Request # …"
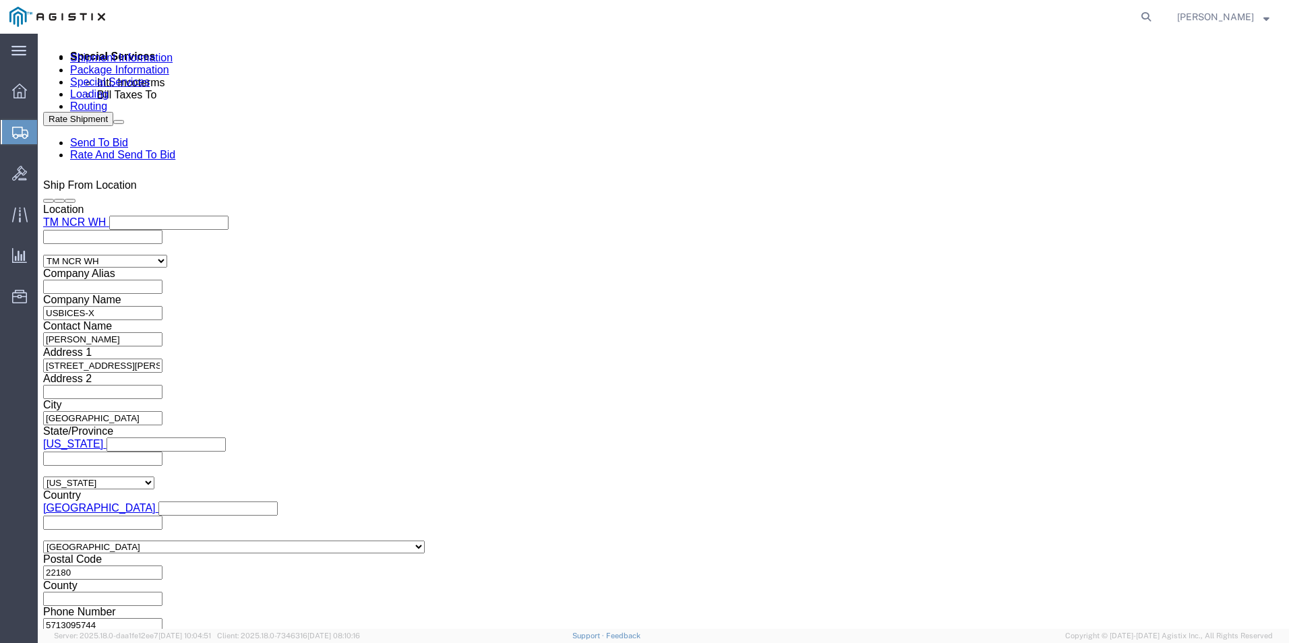
select select "PURCHORD"
click select "Select Account Type Activity ID Airline Appointment Number ASN Batch Request # …"
select select "PURCHORD"
click select "Select Account Type Activity ID Airline Appointment Number ASN Batch Request # …"
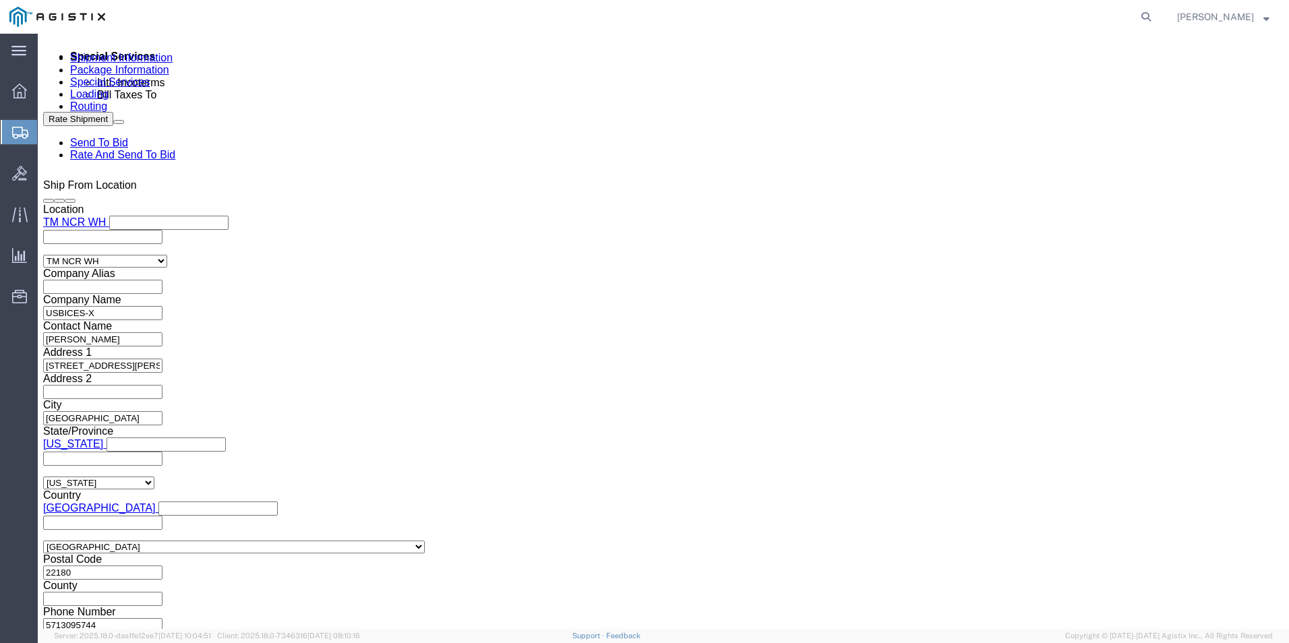
drag, startPoint x: 374, startPoint y: 419, endPoint x: 374, endPoint y: 410, distance: 8.8
click select "Select Account Type Activity ID Airline Appointment Number ASN Batch Request # …"
select select "PURCHORD"
click select "Select Account Type Activity ID Airline Appointment Number ASN Batch Request # …"
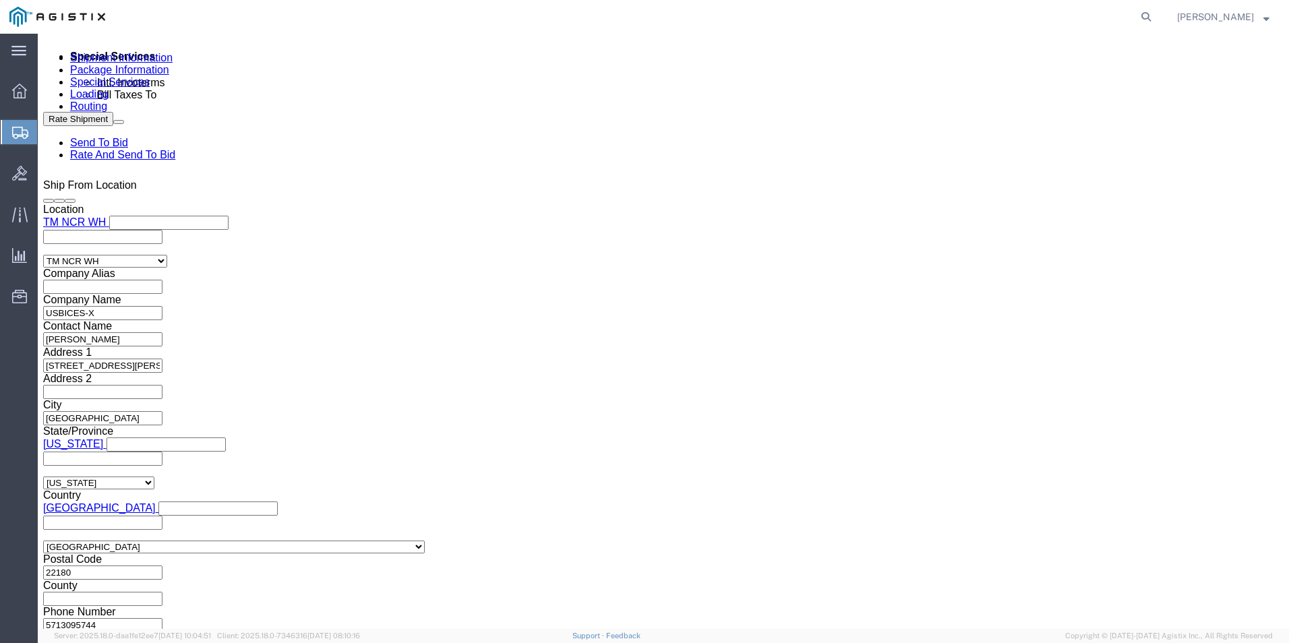
select select "PURCHORD"
click select "Select Account Type Activity ID Airline Appointment Number ASN Batch Request # …"
drag, startPoint x: 708, startPoint y: 343, endPoint x: 708, endPoint y: 335, distance: 8.1
click select "Select Account Type Activity ID Airline Appointment Number ASN Batch Request # …"
select select "PURCHORD"
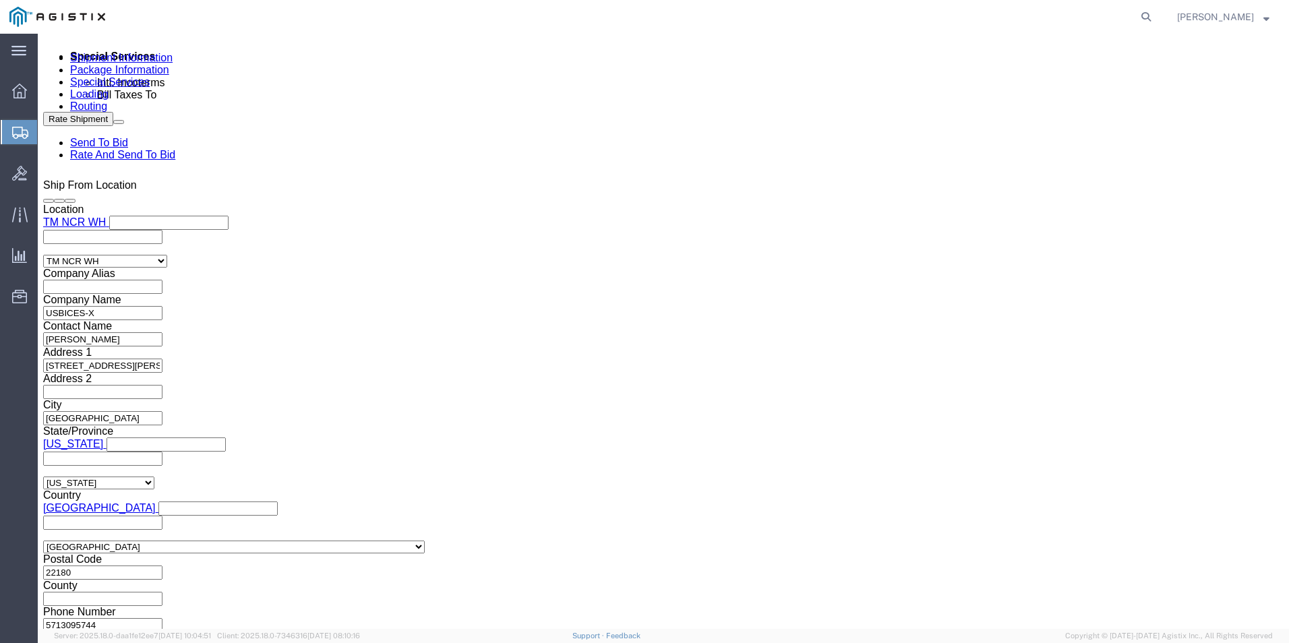
click select "Select Account Type Activity ID Airline Appointment Number ASN Batch Request # …"
select select "PURCHORD"
click select "Select Account Type Activity ID Airline Appointment Number ASN Batch Request # …"
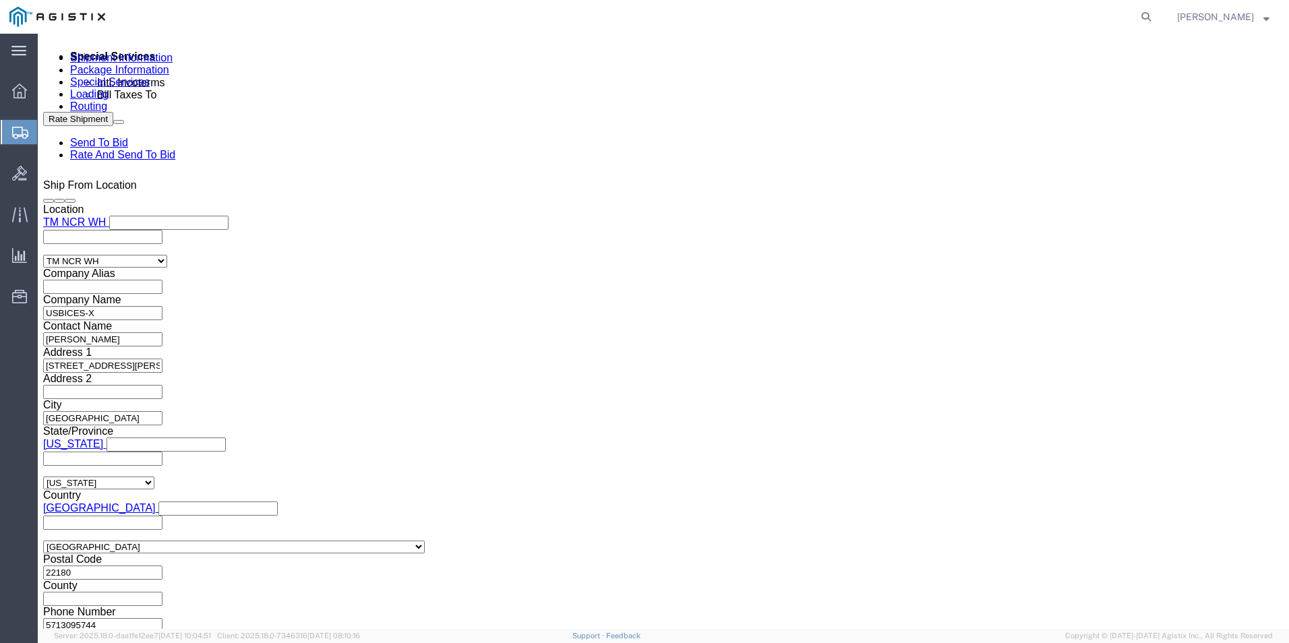
select select "PURCHORD"
click select "Select Account Type Activity ID Airline Appointment Number ASN Batch Request # …"
click div "Purchase Order GDIT-75872 Purchase Order GDIT-74033 Purchase Order GDIT-73960 P…"
click link "Special Services"
click link "Shipment Information"
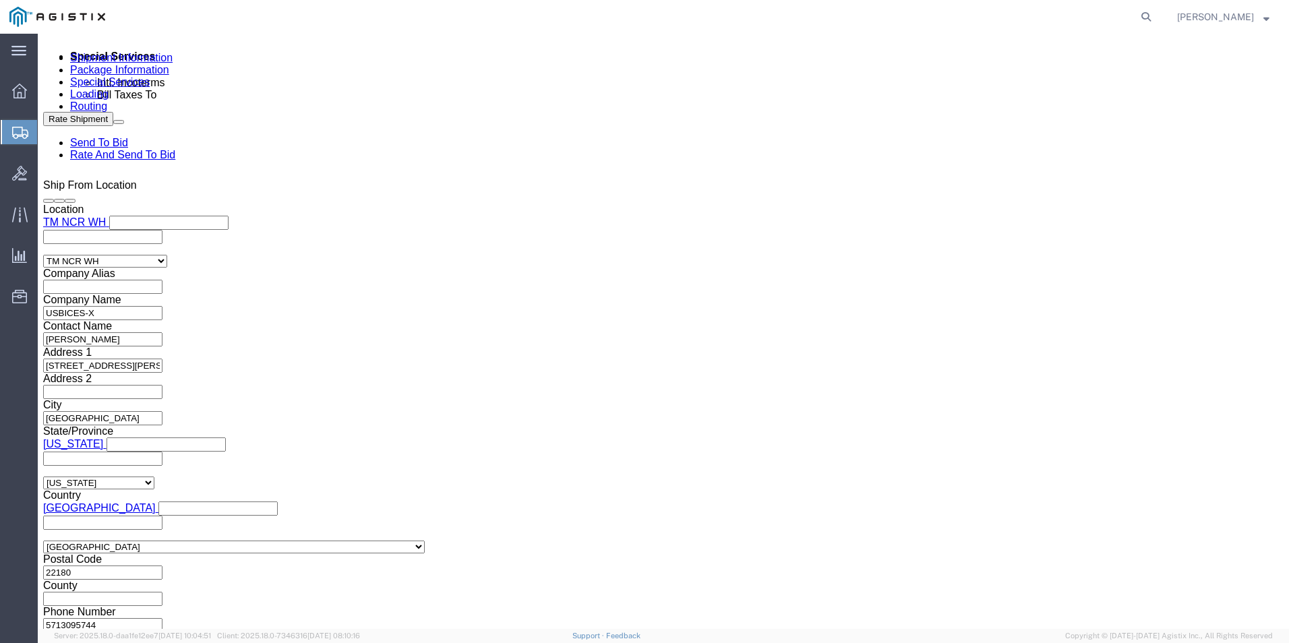
click input "HKD0425234X001XXX"
